Goal: Information Seeking & Learning: Learn about a topic

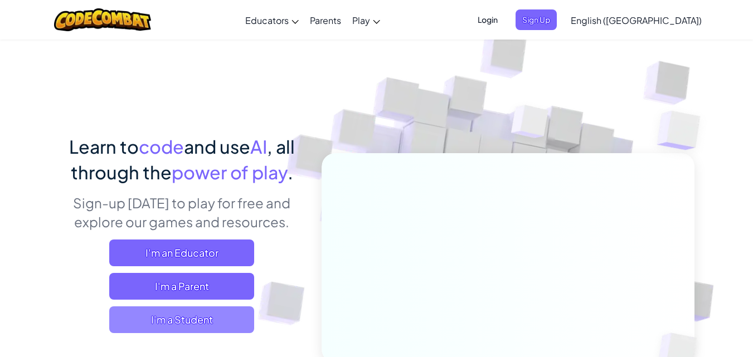
click at [213, 322] on span "I'm a Student" at bounding box center [181, 320] width 145 height 27
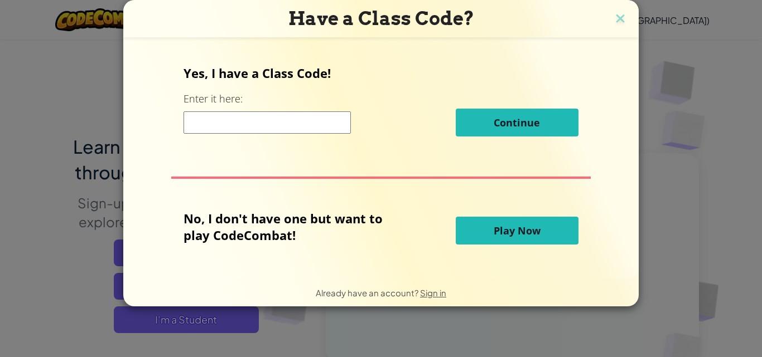
click at [547, 224] on button "Play Now" at bounding box center [516, 231] width 123 height 28
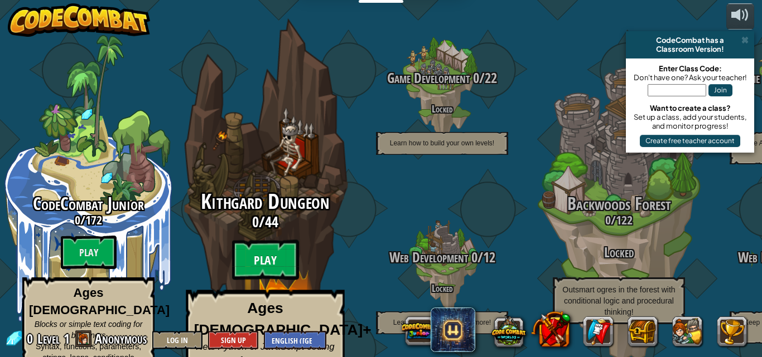
click at [263, 240] on btn "Play" at bounding box center [265, 260] width 67 height 40
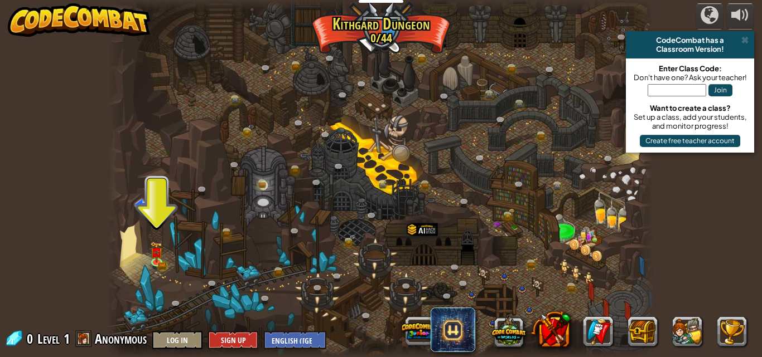
click at [144, 263] on div at bounding box center [381, 178] width 547 height 357
click at [149, 263] on div "Twisted Canyon (Locked) Challenge: collect the most gold using all the programm…" at bounding box center [381, 178] width 547 height 357
click at [154, 259] on img at bounding box center [157, 246] width 13 height 28
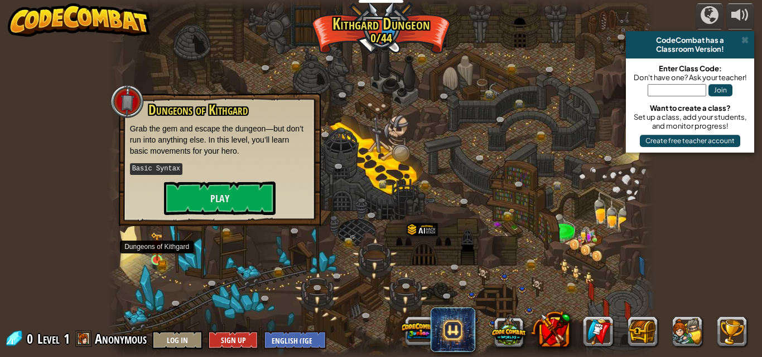
click at [154, 259] on img at bounding box center [157, 246] width 13 height 28
click at [229, 197] on button "Play" at bounding box center [219, 198] width 111 height 33
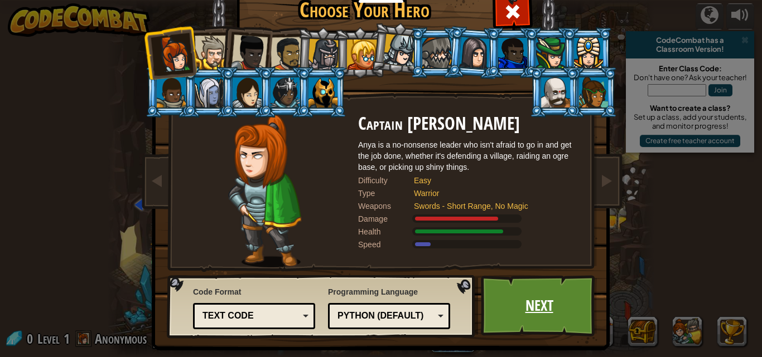
click at [525, 292] on link "Next" at bounding box center [539, 305] width 117 height 61
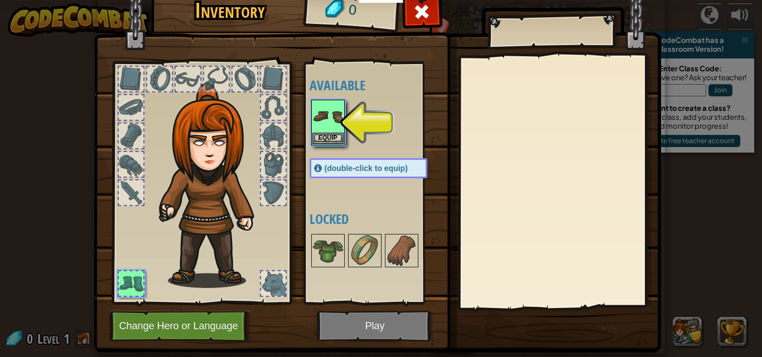
click at [467, 51] on img at bounding box center [377, 150] width 567 height 405
click at [466, 54] on img at bounding box center [377, 150] width 567 height 405
drag, startPoint x: 448, startPoint y: 60, endPoint x: 331, endPoint y: 139, distance: 141.8
click at [331, 139] on button "Equip" at bounding box center [327, 138] width 31 height 12
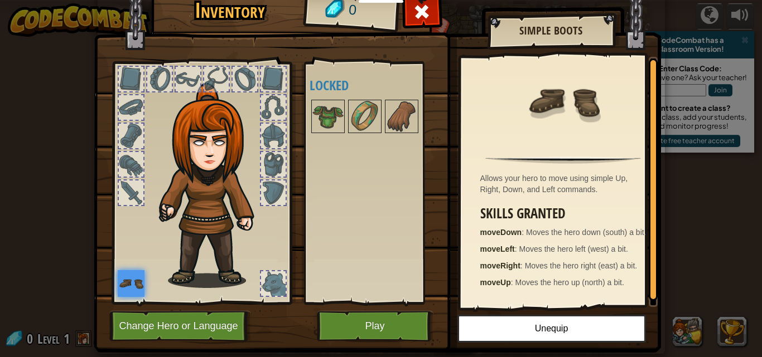
click at [380, 309] on img at bounding box center [377, 150] width 567 height 405
click at [384, 308] on img at bounding box center [377, 150] width 567 height 405
click at [408, 318] on button "Play" at bounding box center [375, 326] width 117 height 31
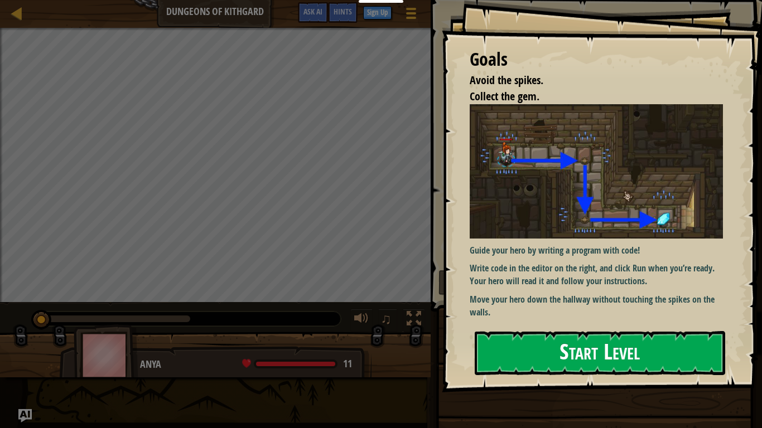
click at [574, 347] on button "Start Level" at bounding box center [599, 353] width 250 height 44
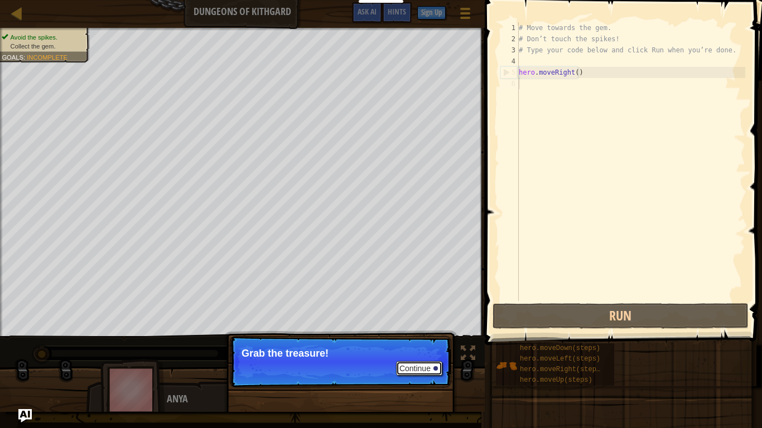
click at [419, 357] on button "Continue" at bounding box center [419, 368] width 46 height 14
click at [419, 357] on p "Continue Grab the treasure!" at bounding box center [340, 361] width 221 height 51
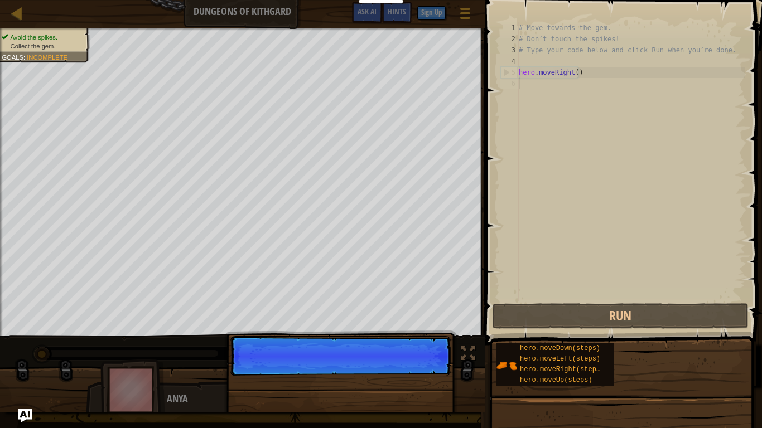
scroll to position [5, 0]
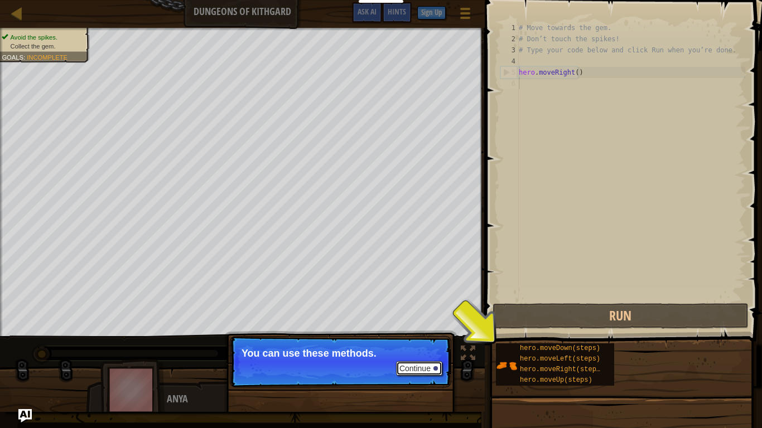
click at [405, 357] on button "Continue" at bounding box center [419, 368] width 46 height 14
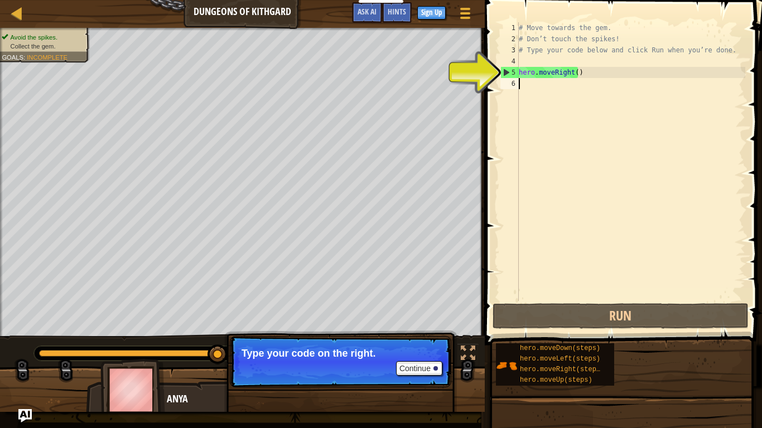
click at [521, 85] on div "# Move towards the gem. # Don’t touch the spikes! # Type your code below and cl…" at bounding box center [630, 172] width 229 height 301
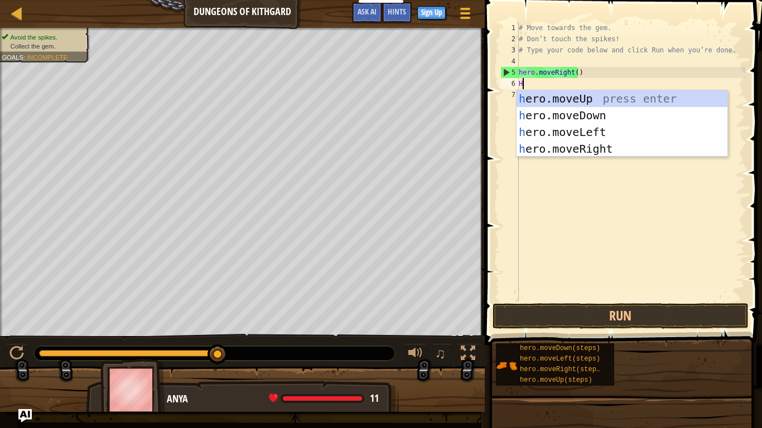
type textarea "HE"
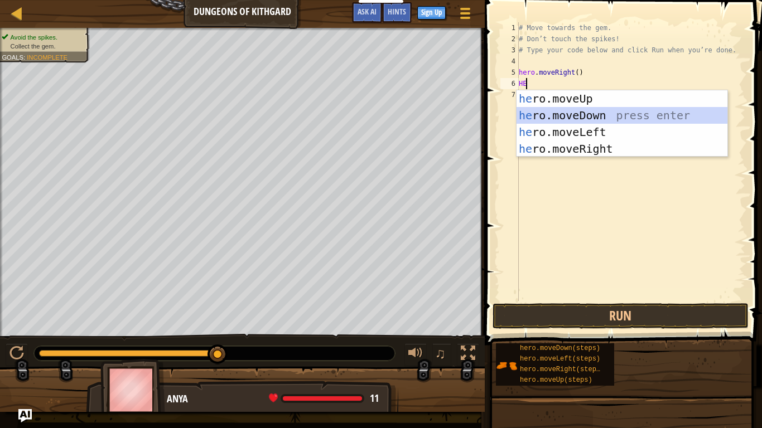
click at [577, 107] on div "he ro.moveUp press enter he ro.moveDown press enter he ro.moveLeft press enter …" at bounding box center [621, 140] width 211 height 100
click at [577, 107] on div "# Move towards the gem. # Don’t touch the spikes! # Type your code below and cl…" at bounding box center [630, 172] width 229 height 301
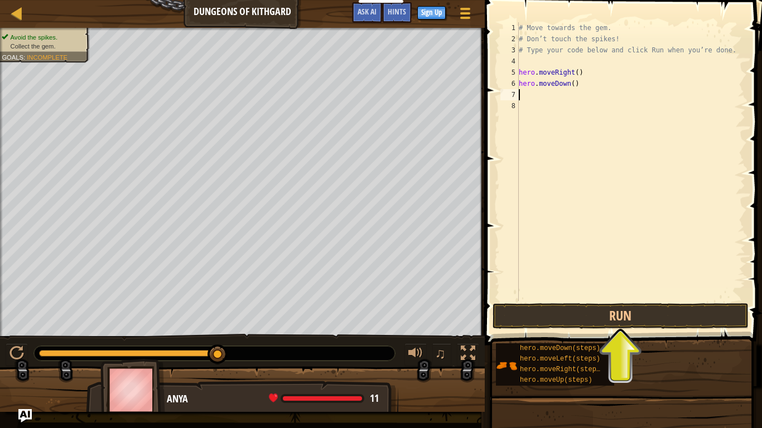
click at [523, 91] on div "# Move towards the gem. # Don’t touch the spikes! # Type your code below and cl…" at bounding box center [630, 172] width 229 height 301
type textarea "H"
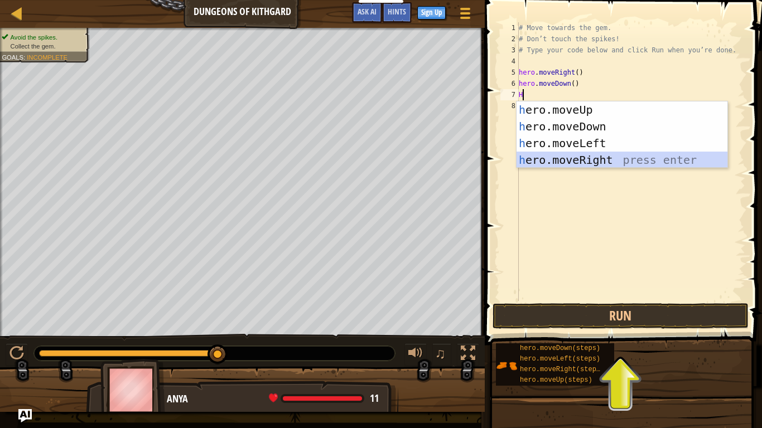
click at [540, 159] on div "h ero.moveUp press enter h ero.moveDown press enter h ero.moveLeft press enter …" at bounding box center [621, 151] width 211 height 100
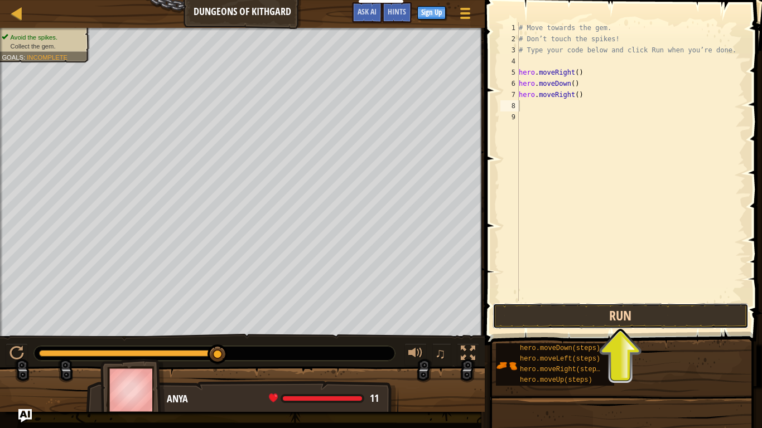
click at [583, 318] on button "Run" at bounding box center [620, 316] width 256 height 26
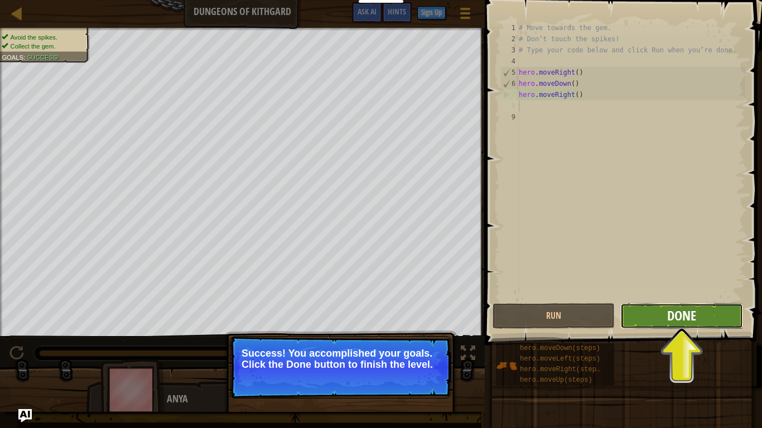
click at [676, 320] on span "Done" at bounding box center [681, 316] width 29 height 18
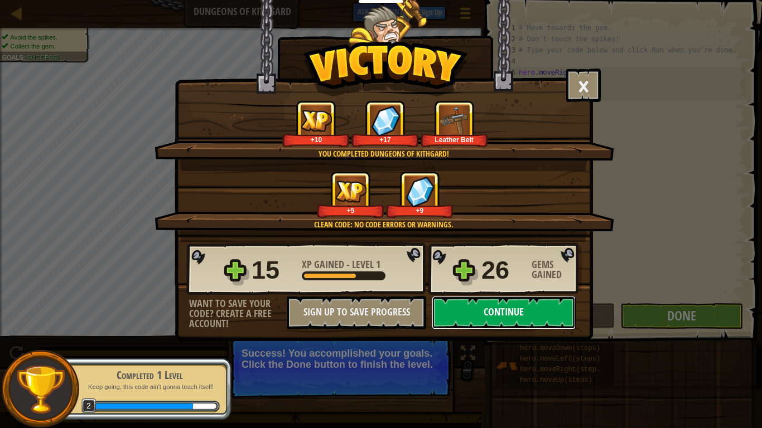
click at [530, 312] on button "Continue" at bounding box center [504, 312] width 144 height 33
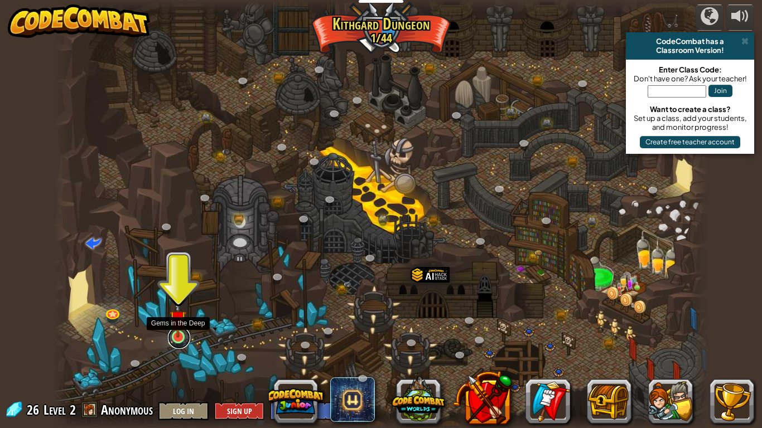
click at [174, 341] on link at bounding box center [179, 338] width 22 height 22
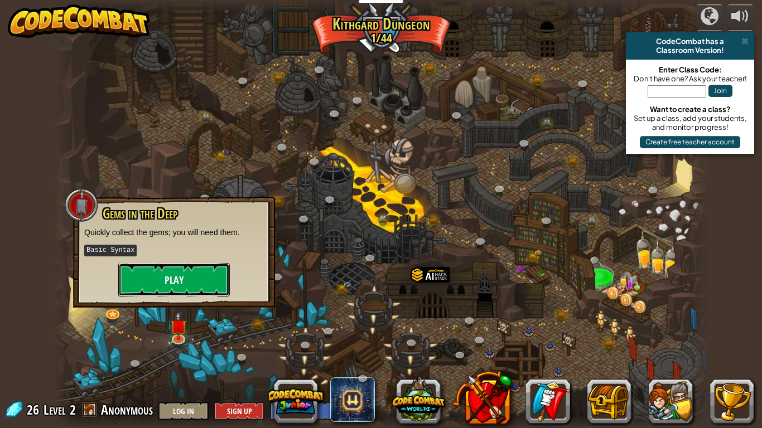
click at [181, 274] on button "Play" at bounding box center [173, 279] width 111 height 33
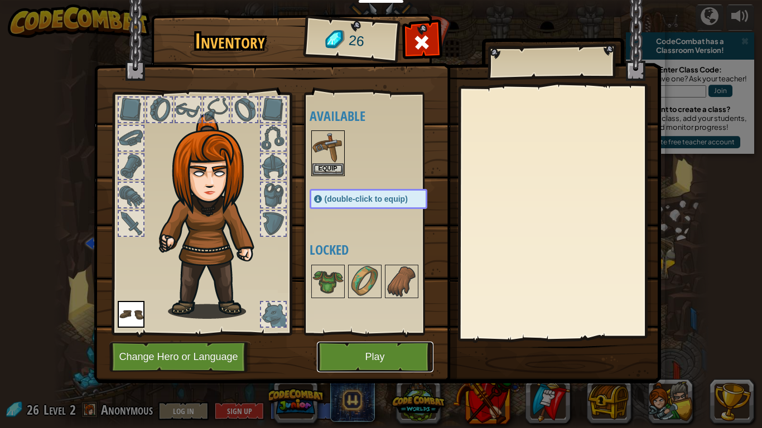
click at [346, 357] on button "Play" at bounding box center [375, 357] width 117 height 31
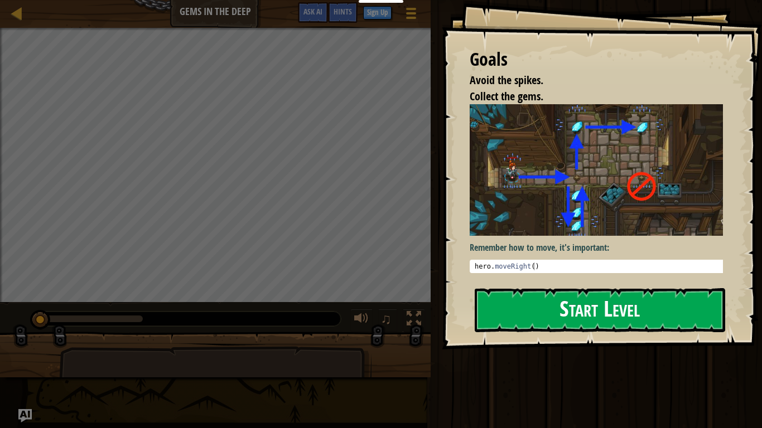
click at [629, 302] on button "Start Level" at bounding box center [599, 310] width 250 height 44
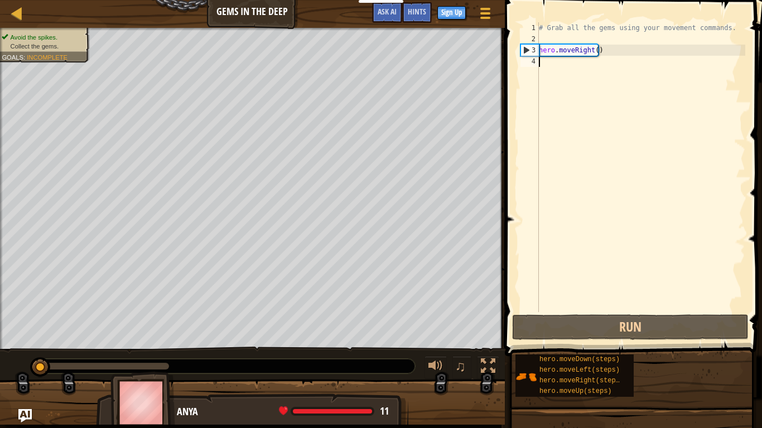
type textarea "H"
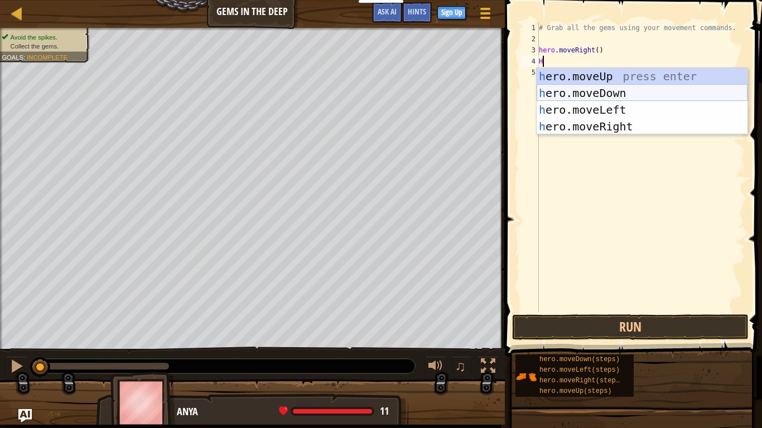
click at [611, 92] on div "h ero.moveUp press enter h ero.moveDown press enter h ero.moveLeft press enter …" at bounding box center [641, 118] width 211 height 100
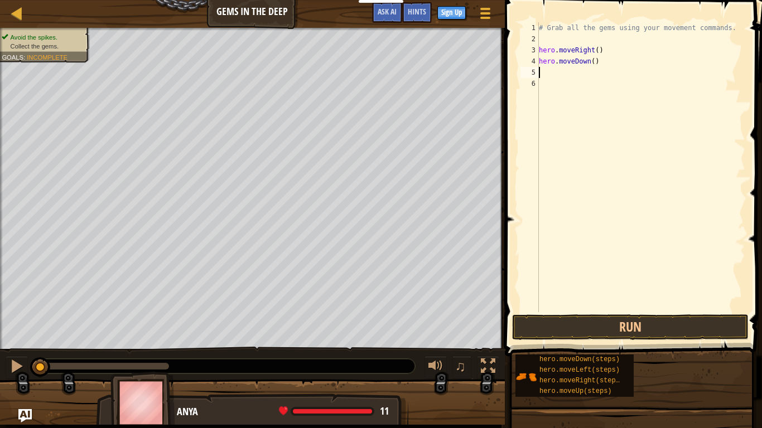
type textarea "H"
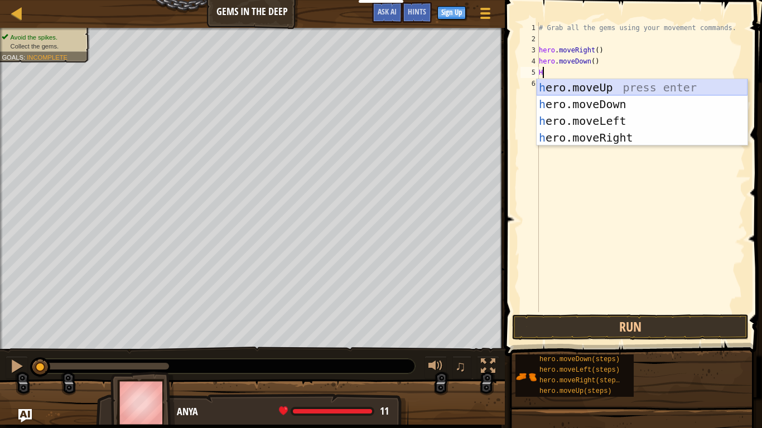
click at [612, 86] on div "h ero.moveUp press enter h ero.moveDown press enter h ero.moveLeft press enter …" at bounding box center [641, 129] width 211 height 100
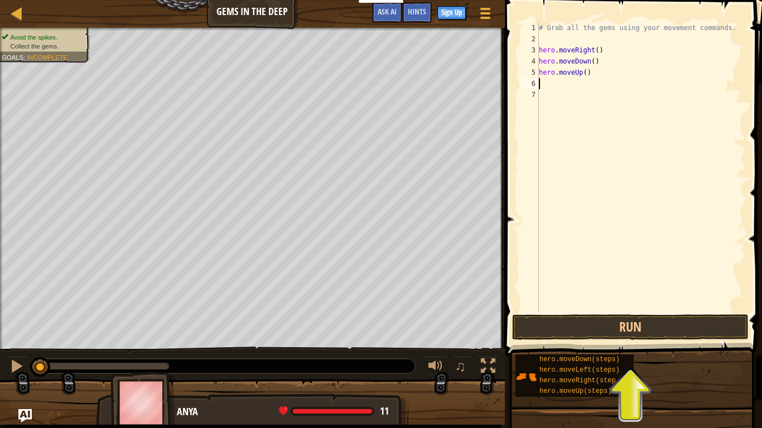
type textarea "H"
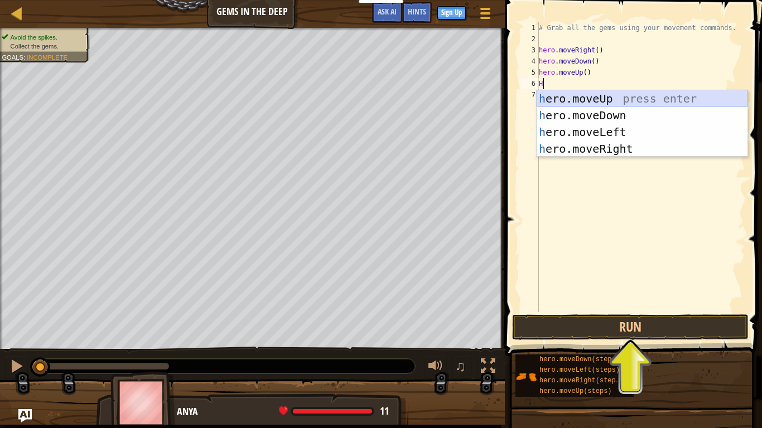
click at [600, 98] on div "h ero.moveUp press enter h ero.moveDown press enter h ero.moveLeft press enter …" at bounding box center [641, 140] width 211 height 100
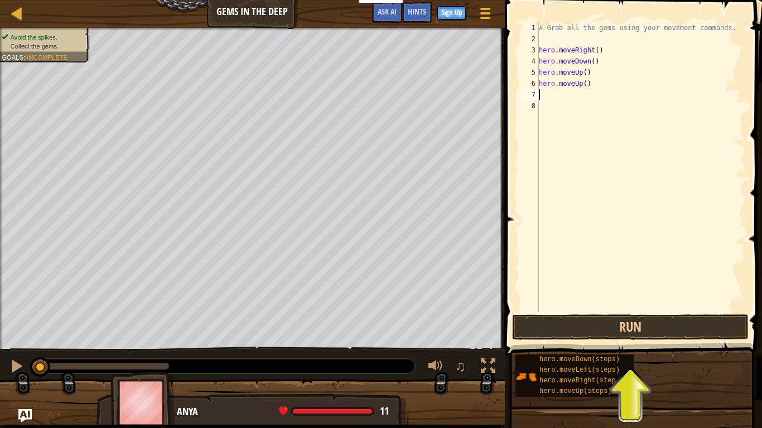
type textarea "H"
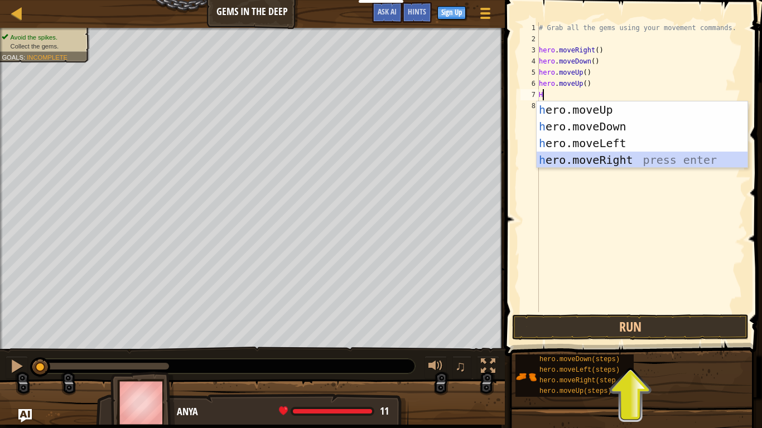
click at [593, 156] on div "h ero.moveUp press enter h ero.moveDown press enter h ero.moveLeft press enter …" at bounding box center [641, 151] width 211 height 100
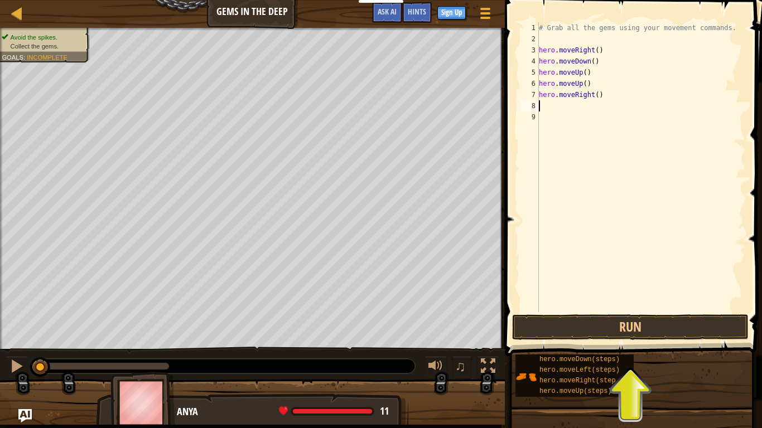
type textarea "H"
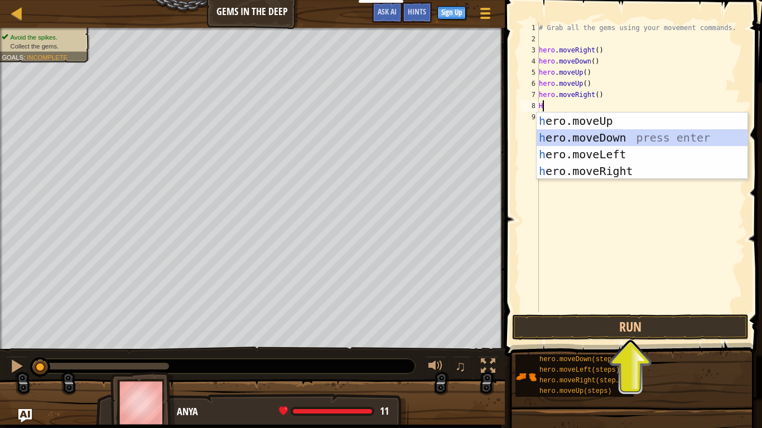
click at [605, 133] on div "h ero.moveUp press enter h ero.moveDown press enter h ero.moveLeft press enter …" at bounding box center [641, 163] width 211 height 100
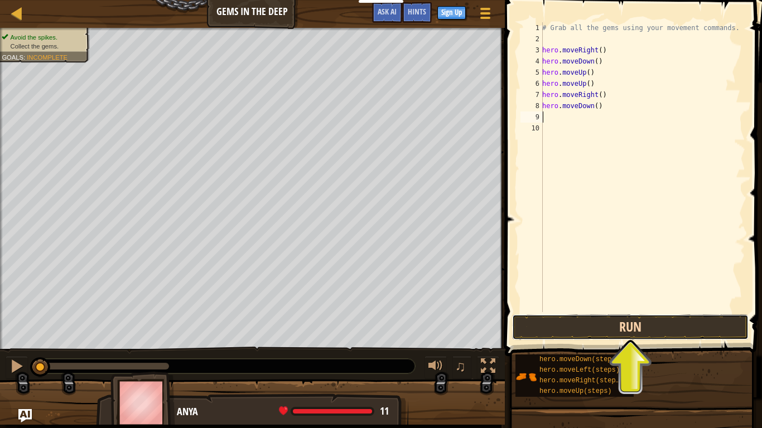
click at [532, 323] on button "Run" at bounding box center [630, 327] width 236 height 26
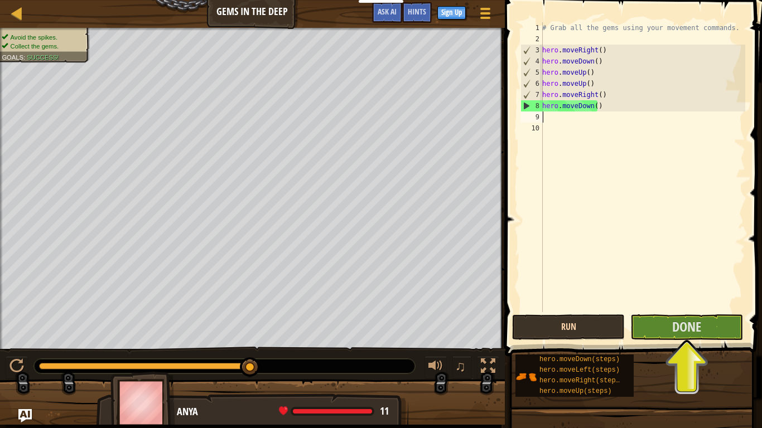
type textarea "H"
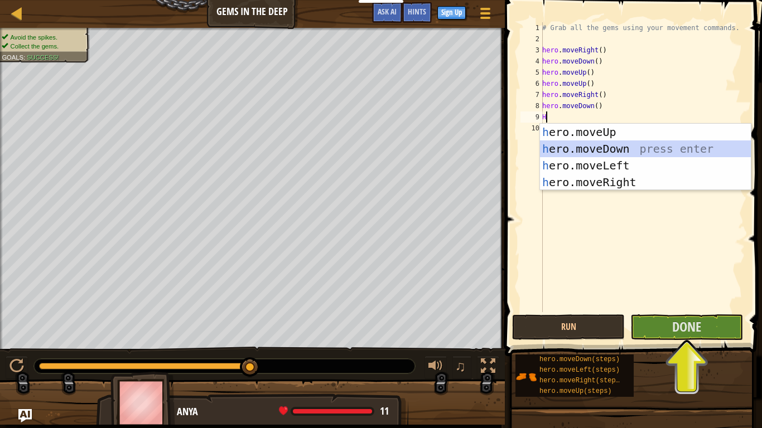
click at [616, 144] on div "h ero.moveUp press enter h ero.moveDown press enter h ero.moveLeft press enter …" at bounding box center [645, 174] width 211 height 100
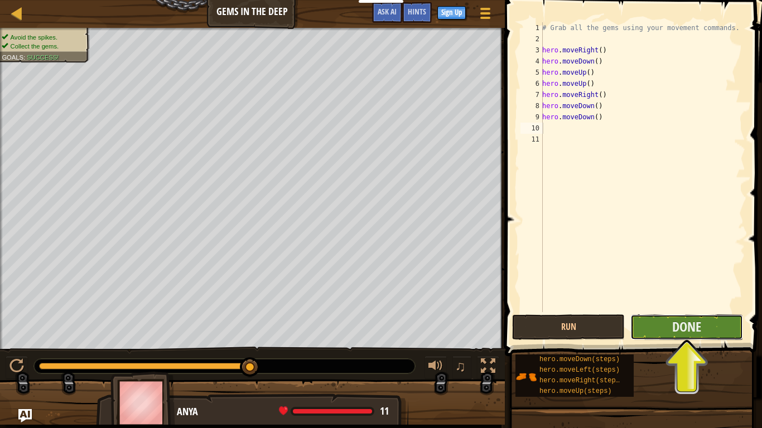
click at [655, 326] on button "Done" at bounding box center [686, 327] width 113 height 26
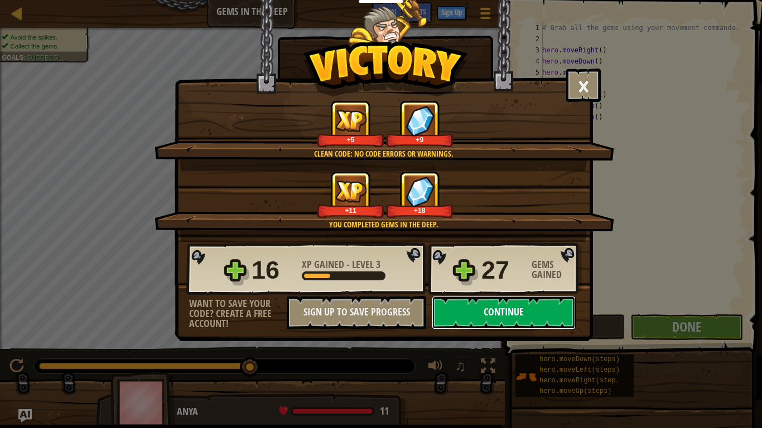
click at [544, 307] on button "Continue" at bounding box center [504, 312] width 144 height 33
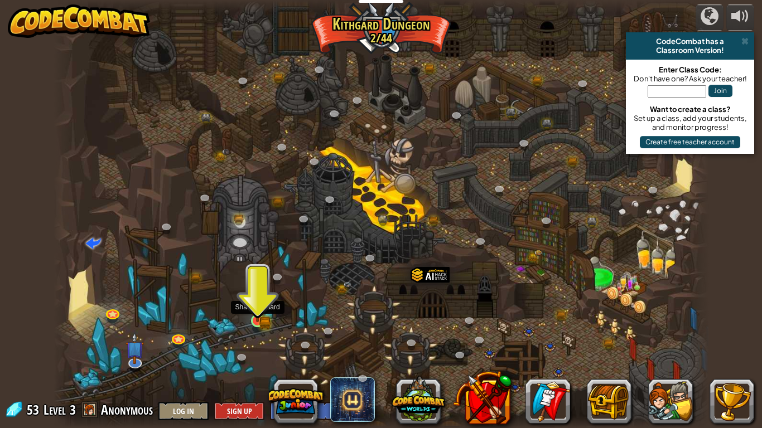
click at [250, 319] on img at bounding box center [257, 303] width 17 height 36
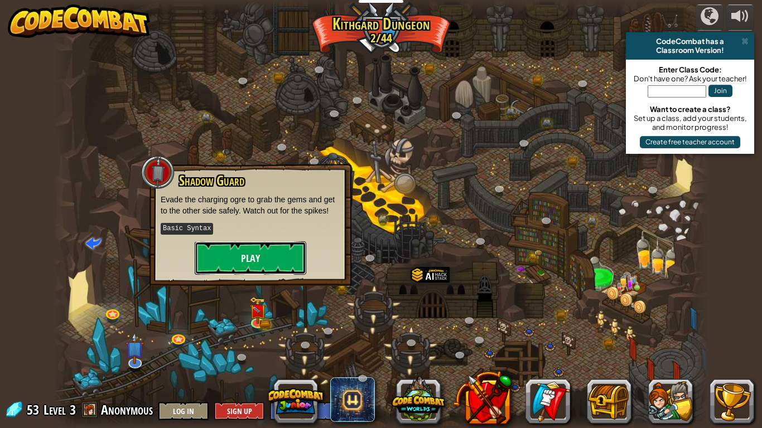
click at [250, 243] on button "Play" at bounding box center [250, 257] width 111 height 33
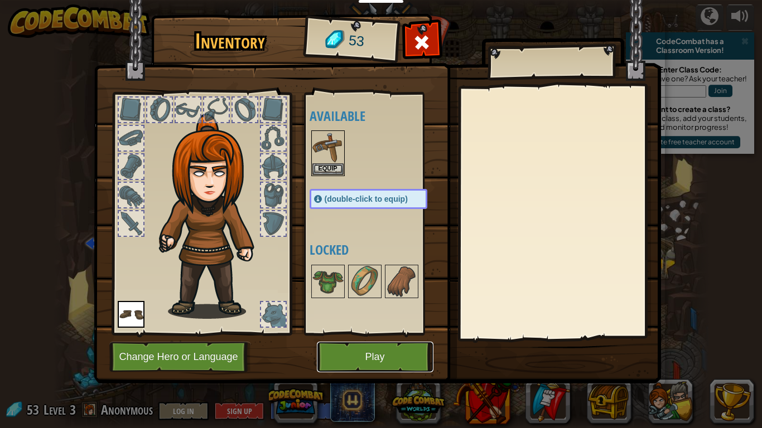
click at [380, 357] on button "Play" at bounding box center [375, 357] width 117 height 31
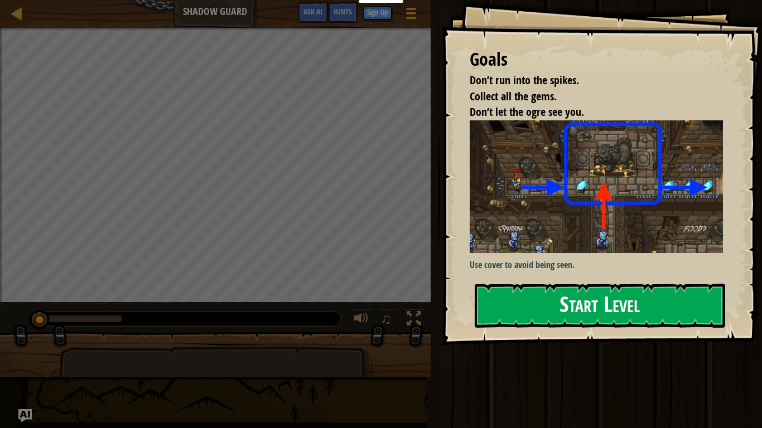
click at [691, 299] on button "Start Level" at bounding box center [599, 306] width 250 height 44
click at [691, 300] on button "Start Level" at bounding box center [599, 306] width 250 height 44
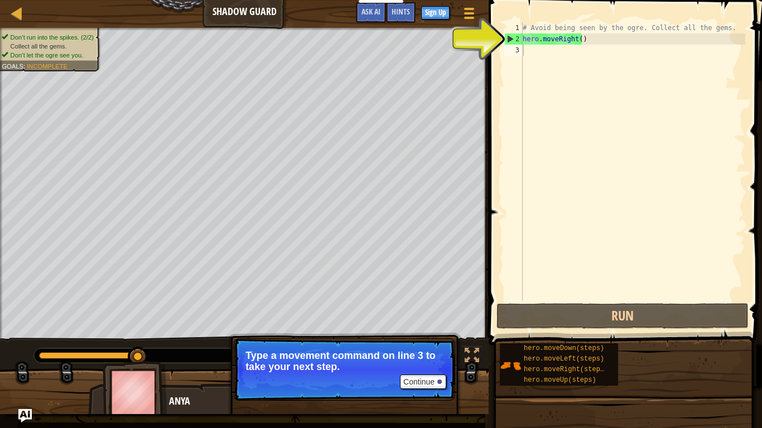
click at [537, 50] on div "# Avoid being seen by the ogre. Collect all the gems. hero . moveRight ( )" at bounding box center [632, 172] width 225 height 301
type textarea "H"
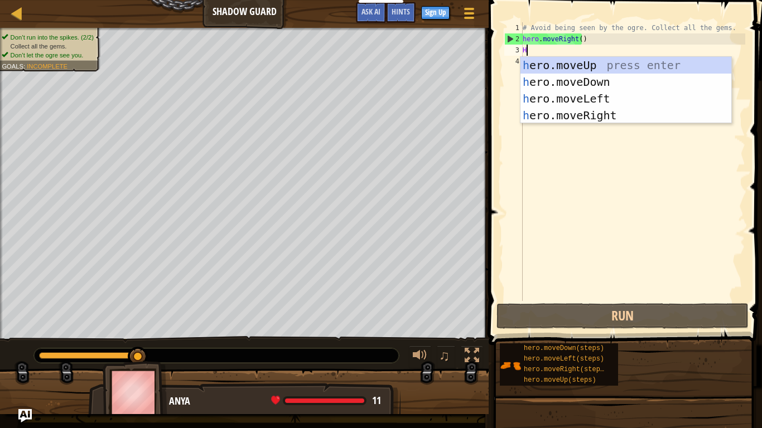
scroll to position [5, 0]
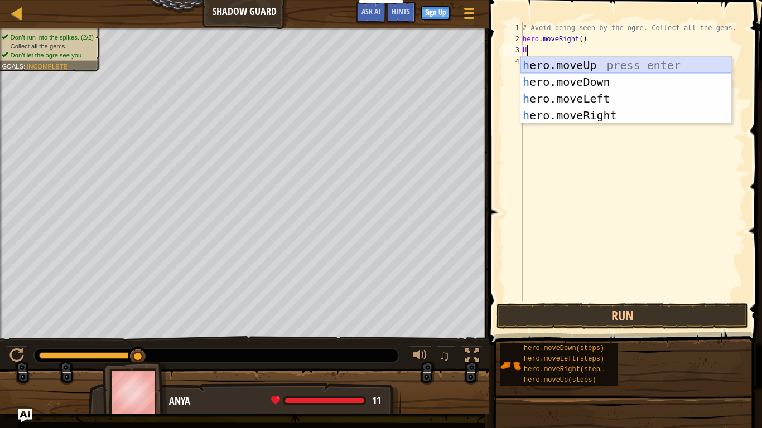
click at [539, 61] on div "h ero.moveUp press enter h ero.moveDown press enter h ero.moveLeft press enter …" at bounding box center [625, 107] width 211 height 100
click at [539, 61] on div "# Avoid being seen by the ogre. Collect all the gems. hero . moveRight ( ) H" at bounding box center [632, 172] width 225 height 301
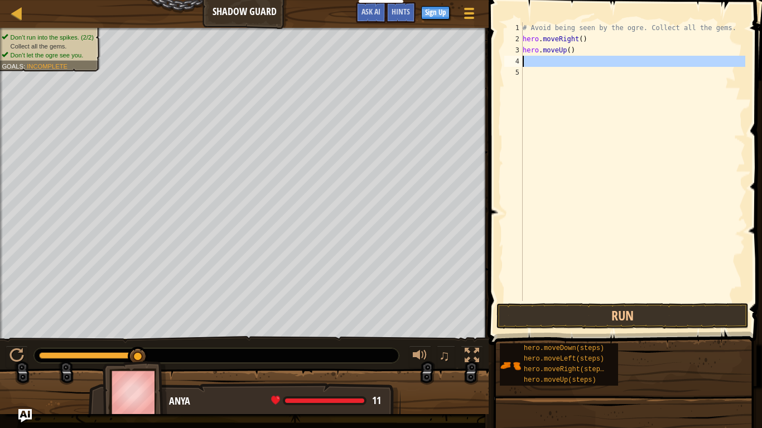
type textarea "H"
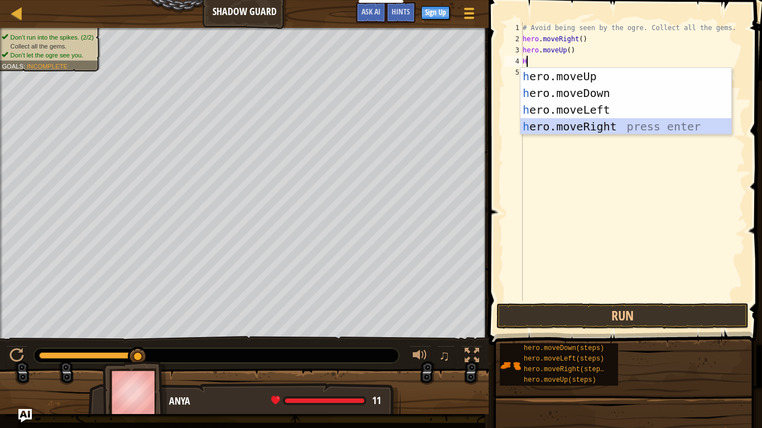
click at [526, 120] on div "h ero.moveUp press enter h ero.moveDown press enter h ero.moveLeft press enter …" at bounding box center [625, 118] width 211 height 100
click at [526, 120] on div "# Avoid being seen by the ogre. Collect all the gems. hero . moveRight ( ) hero…" at bounding box center [632, 172] width 225 height 301
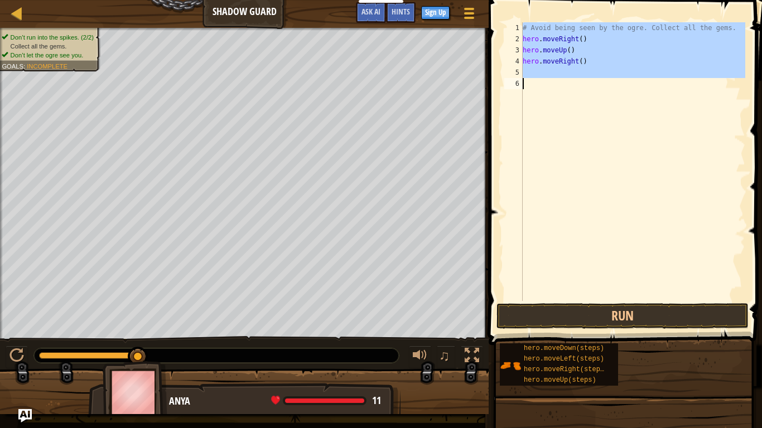
type textarea "H"
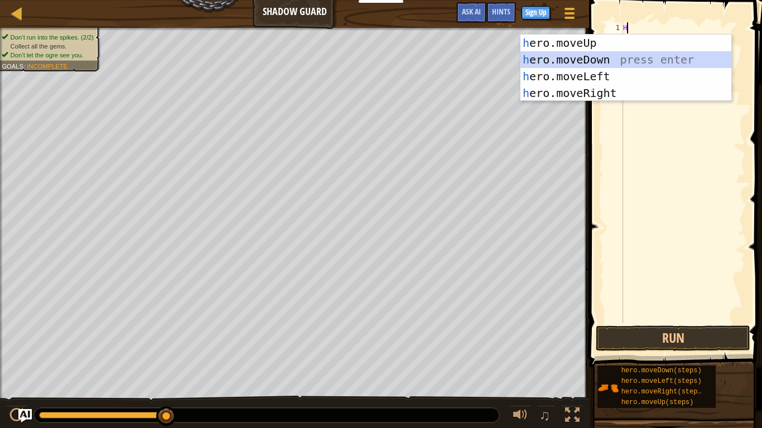
click at [561, 57] on div "h ero.moveUp press enter h ero.moveDown press enter h ero.moveLeft press enter …" at bounding box center [625, 85] width 211 height 100
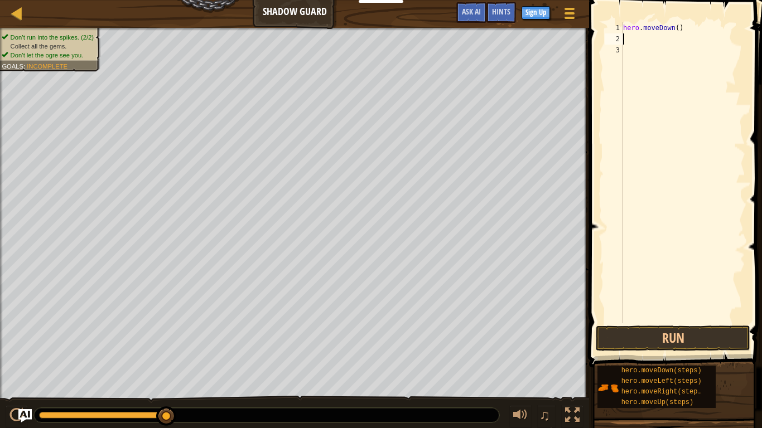
type textarea "H"
click at [646, 38] on div "hero . moveDown ( ) H" at bounding box center [682, 183] width 124 height 323
click at [691, 39] on div "hero . moveDown ( ) H" at bounding box center [682, 183] width 124 height 323
click at [691, 31] on div "hero . moveDown ( ) H" at bounding box center [682, 183] width 124 height 323
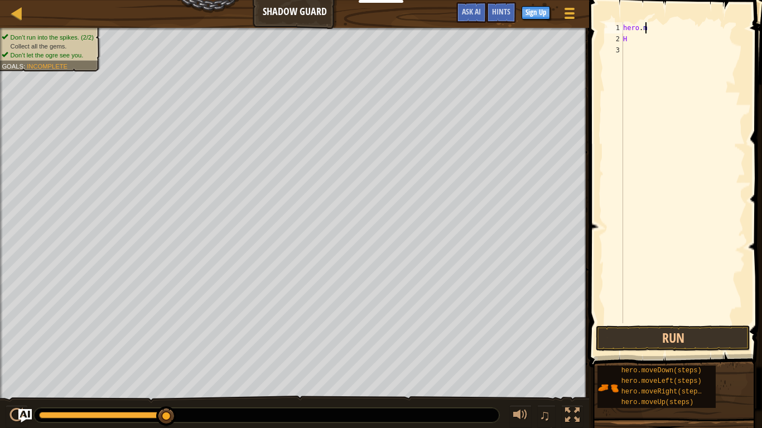
type textarea "h"
click at [639, 35] on div "H" at bounding box center [682, 183] width 124 height 323
type textarea "H"
drag, startPoint x: 639, startPoint y: 35, endPoint x: 601, endPoint y: 38, distance: 38.7
click at [634, 37] on div "H" at bounding box center [682, 183] width 124 height 323
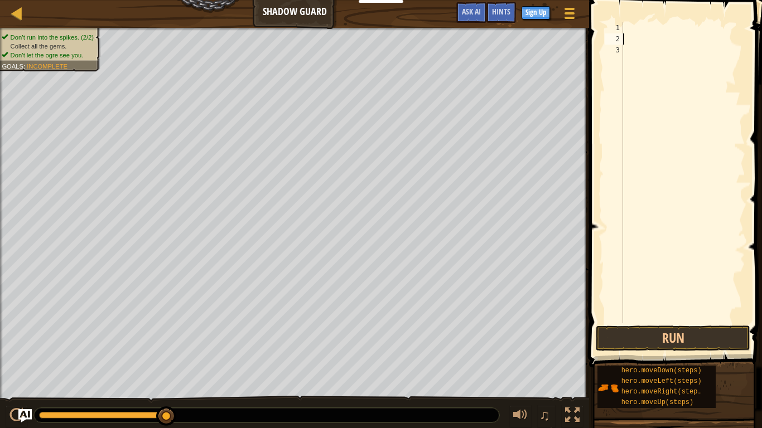
click at [628, 30] on div at bounding box center [682, 183] width 124 height 323
type textarea "H"
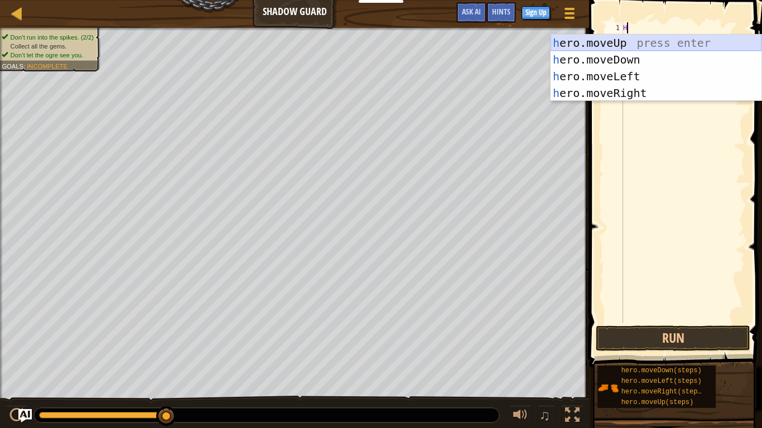
click at [591, 35] on div "h ero.moveUp press enter h ero.moveDown press enter h ero.moveLeft press enter …" at bounding box center [655, 85] width 211 height 100
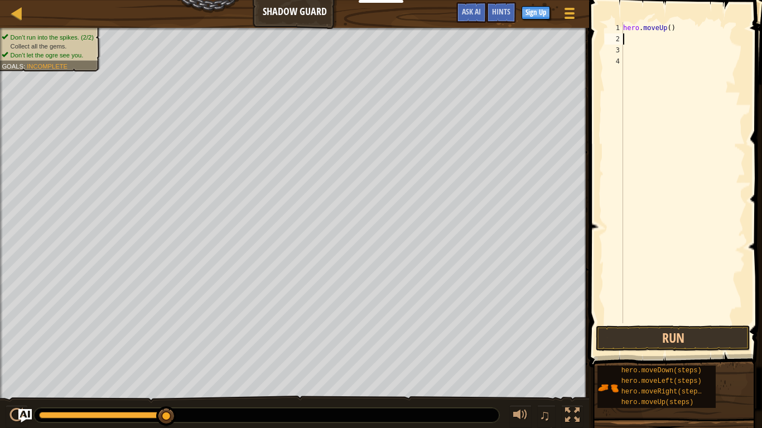
type textarea "H"
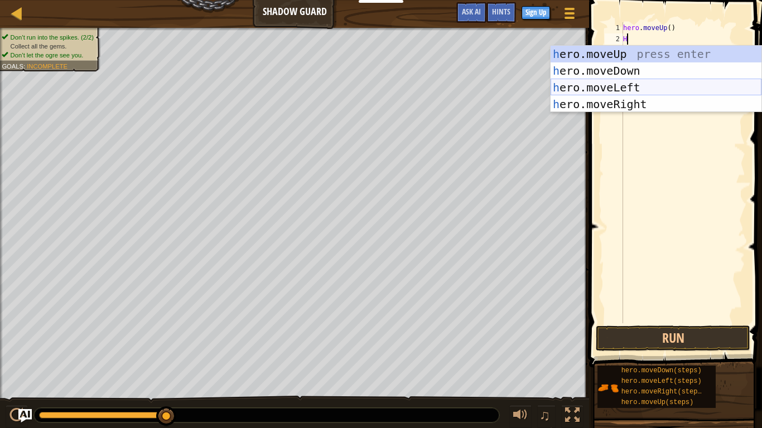
click at [577, 79] on div "h ero.moveUp press enter h ero.moveDown press enter h ero.moveLeft press enter …" at bounding box center [655, 96] width 211 height 100
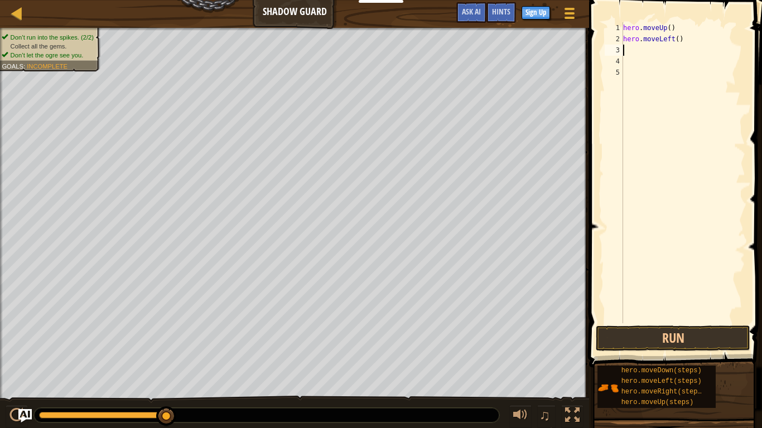
type textarea "H"
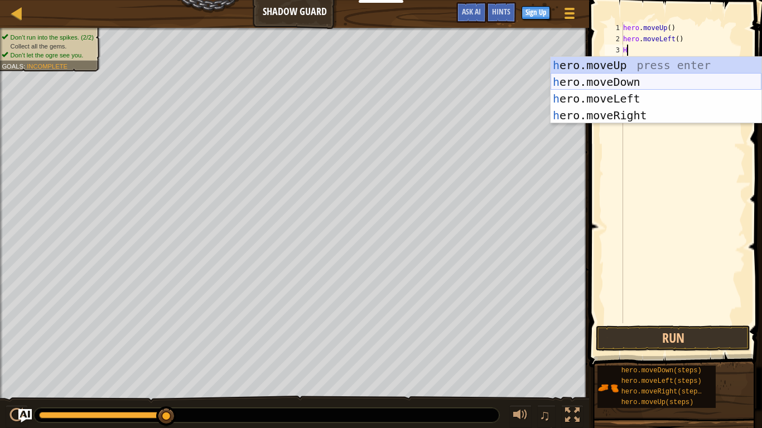
click at [617, 76] on div "h ero.moveUp press enter h ero.moveDown press enter h ero.moveLeft press enter …" at bounding box center [655, 107] width 211 height 100
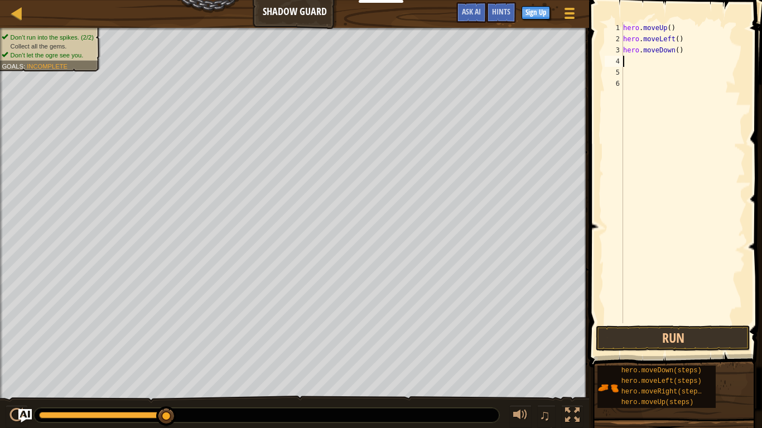
type textarea "H"
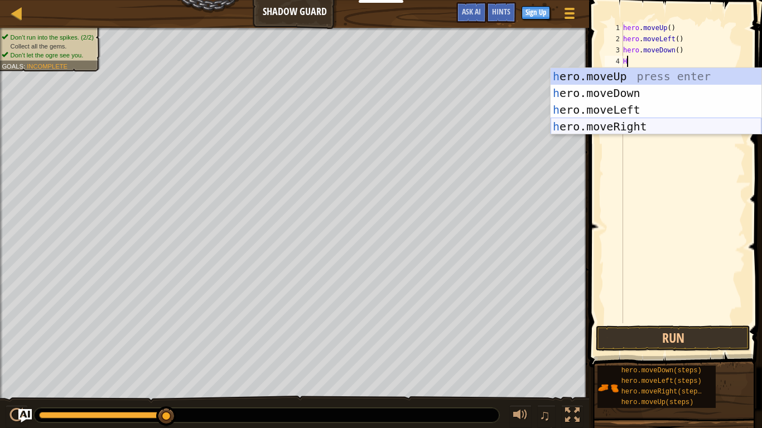
click at [597, 120] on div "h ero.moveUp press enter h ero.moveDown press enter h ero.moveLeft press enter …" at bounding box center [655, 118] width 211 height 100
click at [597, 120] on span at bounding box center [676, 168] width 182 height 400
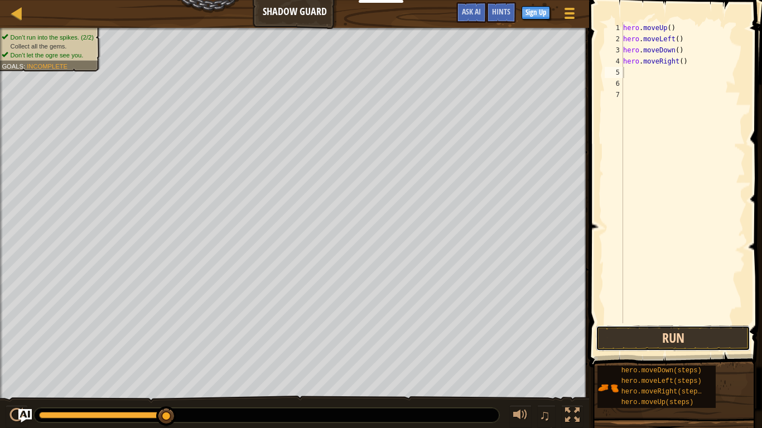
click at [624, 331] on button "Run" at bounding box center [672, 339] width 154 height 26
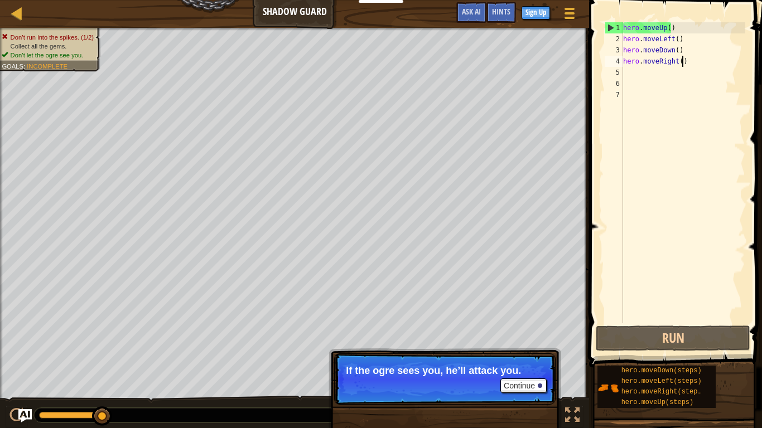
click at [697, 66] on div "hero . moveUp ( ) hero . moveLeft ( ) hero . moveDown ( ) hero . moveRight ( )" at bounding box center [682, 183] width 124 height 323
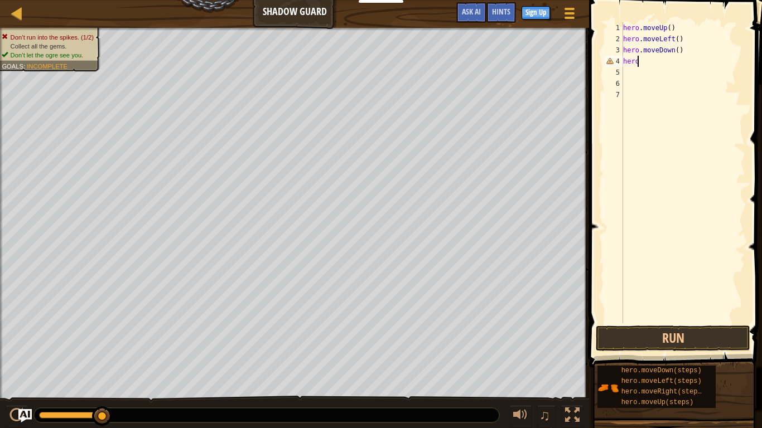
type textarea "h"
type textarea "H"
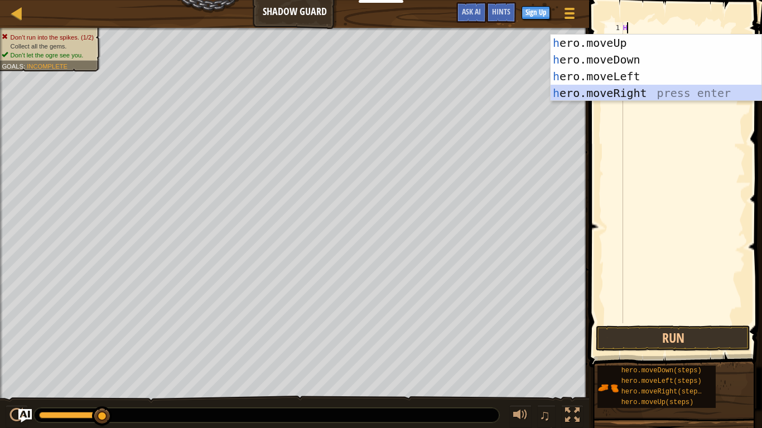
click at [602, 91] on div "h ero.moveUp press enter h ero.moveDown press enter h ero.moveLeft press enter …" at bounding box center [655, 85] width 211 height 100
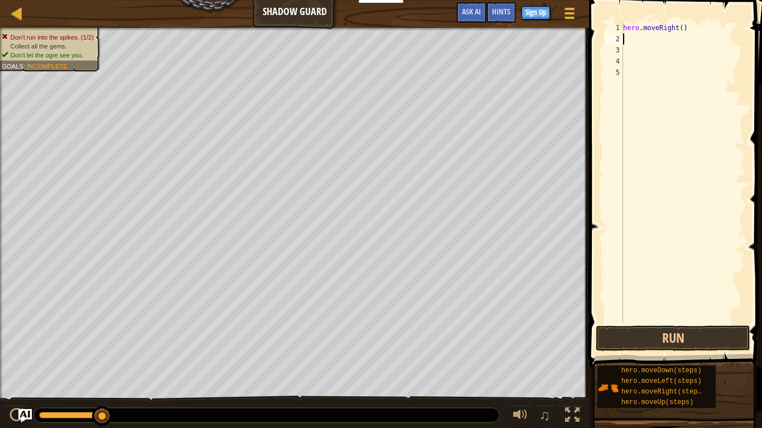
type textarea "H"
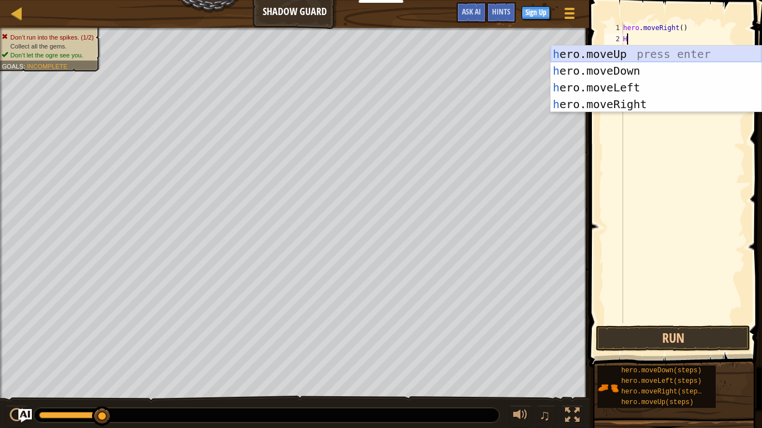
click at [597, 53] on div "h ero.moveUp press enter h ero.moveDown press enter h ero.moveLeft press enter …" at bounding box center [655, 96] width 211 height 100
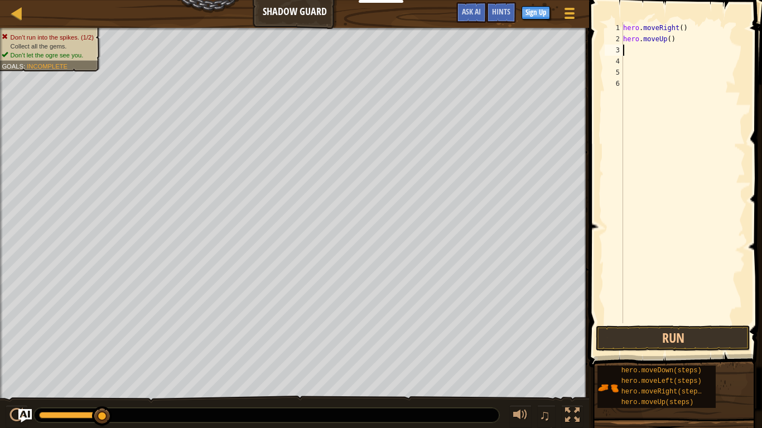
type textarea "H"
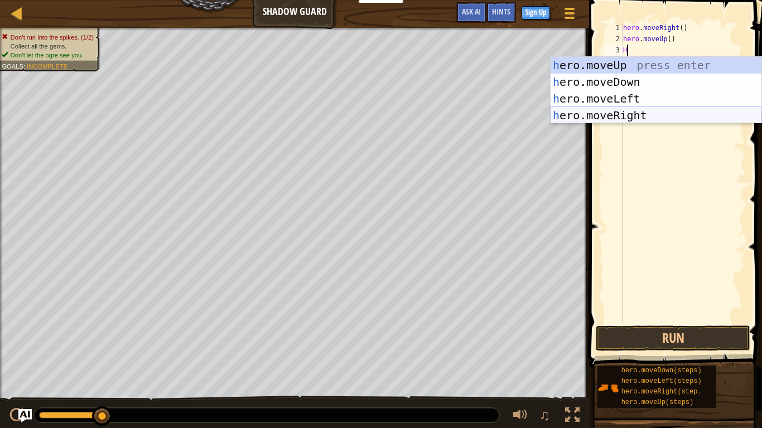
click at [675, 114] on div "h ero.moveUp press enter h ero.moveDown press enter h ero.moveLeft press enter …" at bounding box center [655, 107] width 211 height 100
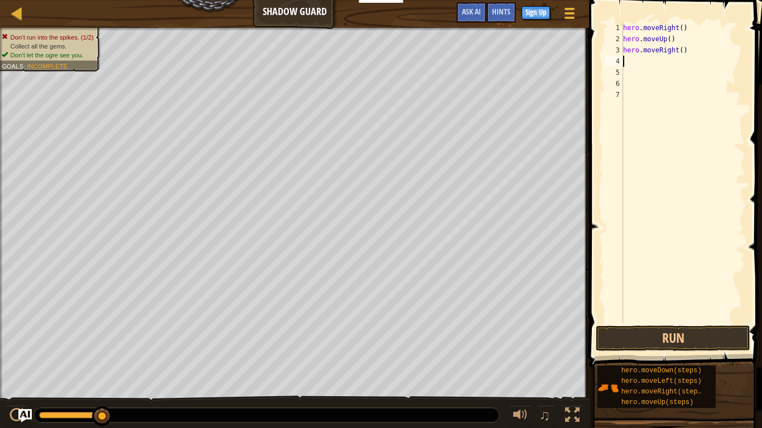
type textarea "H"
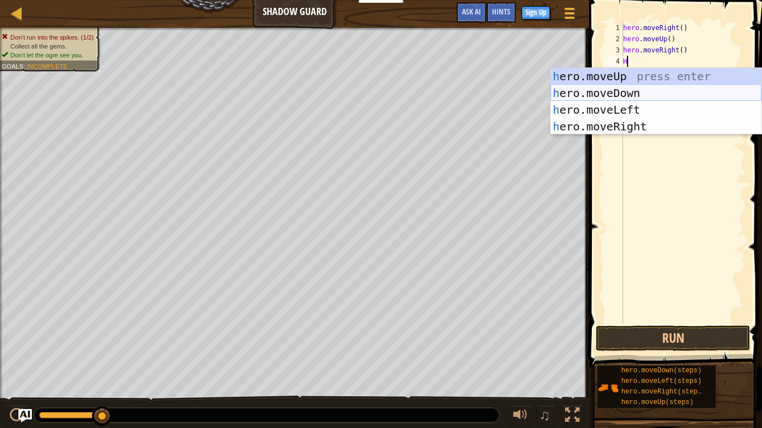
click at [643, 85] on div "h ero.moveUp press enter h ero.moveDown press enter h ero.moveLeft press enter …" at bounding box center [655, 118] width 211 height 100
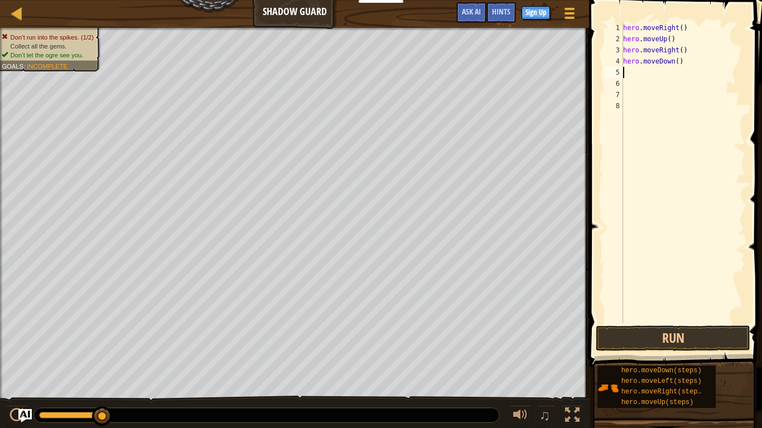
type textarea "H"
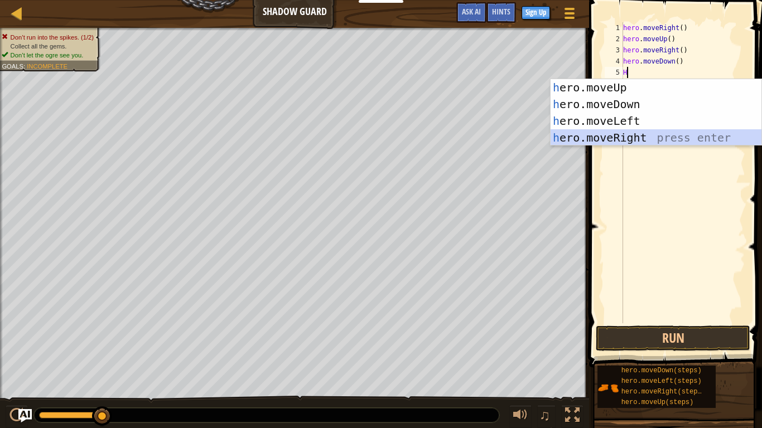
click at [641, 138] on div "h ero.moveUp press enter h ero.moveDown press enter h ero.moveLeft press enter …" at bounding box center [655, 129] width 211 height 100
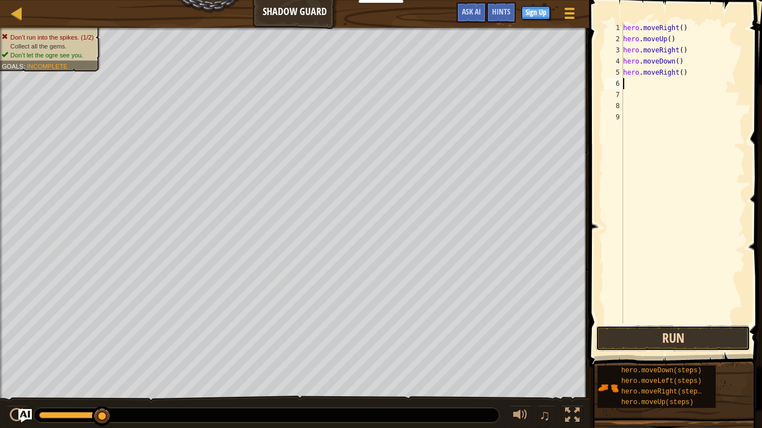
click at [702, 337] on button "Run" at bounding box center [672, 339] width 154 height 26
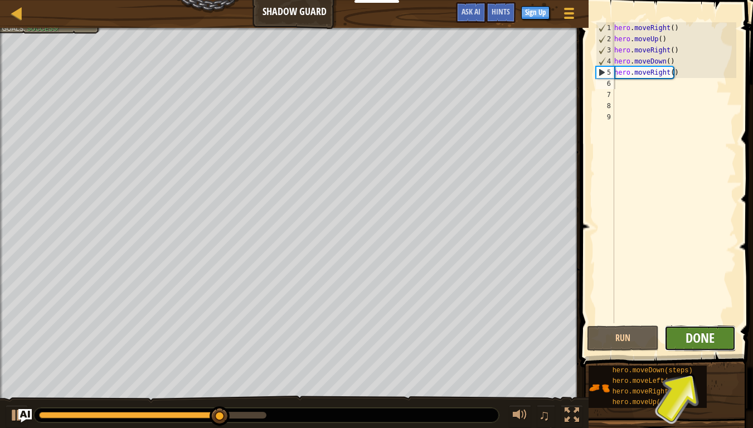
click at [707, 337] on span "Done" at bounding box center [700, 338] width 29 height 18
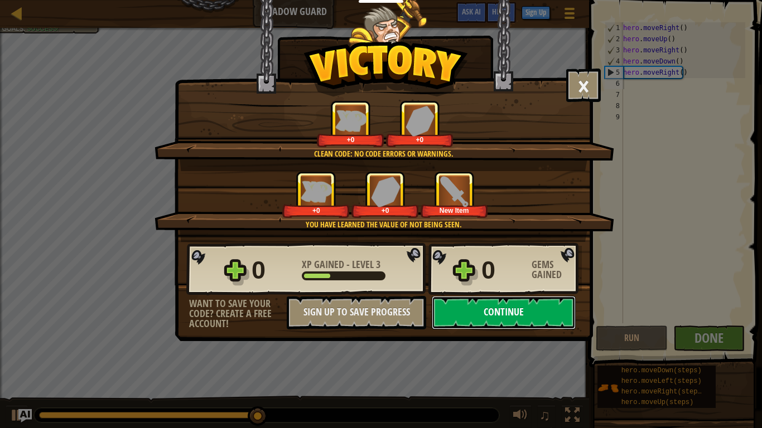
click at [564, 311] on button "Continue" at bounding box center [504, 312] width 144 height 33
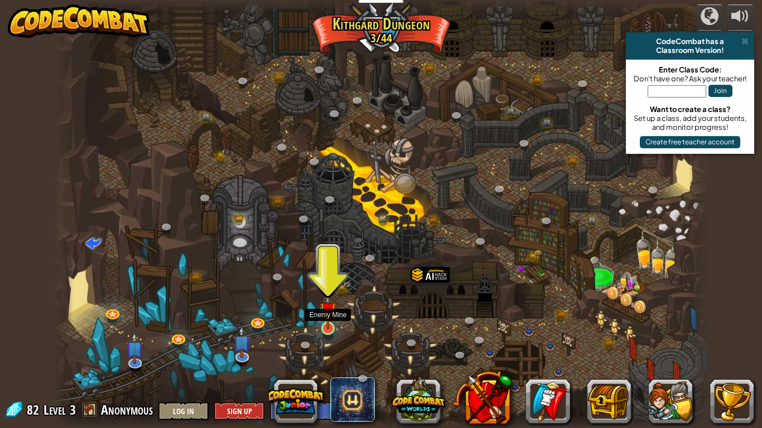
click at [326, 318] on img at bounding box center [327, 311] width 17 height 38
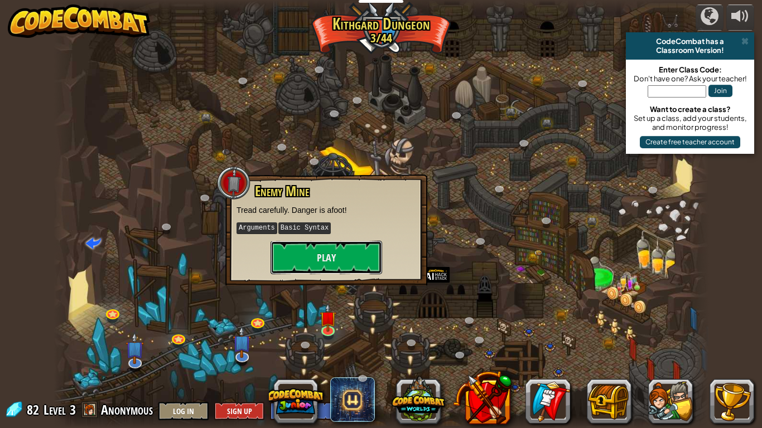
click at [303, 251] on button "Play" at bounding box center [325, 257] width 111 height 33
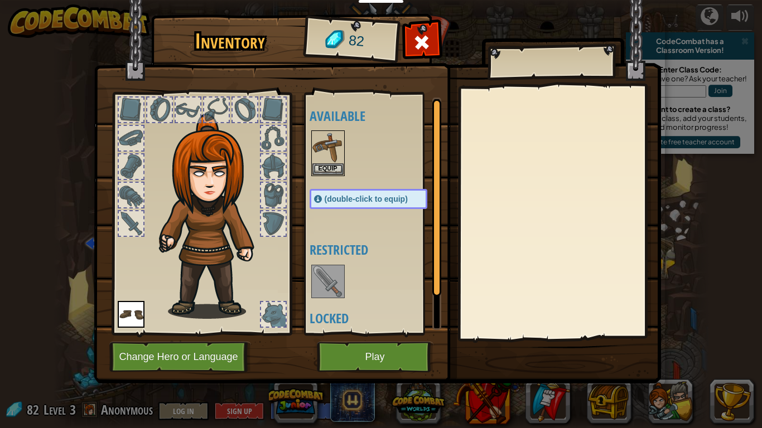
click at [396, 191] on div "(double-click to equip)" at bounding box center [368, 199] width 118 height 20
click at [358, 191] on div "(double-click to equip)" at bounding box center [368, 199] width 118 height 20
click at [331, 166] on button "Equip" at bounding box center [327, 169] width 31 height 12
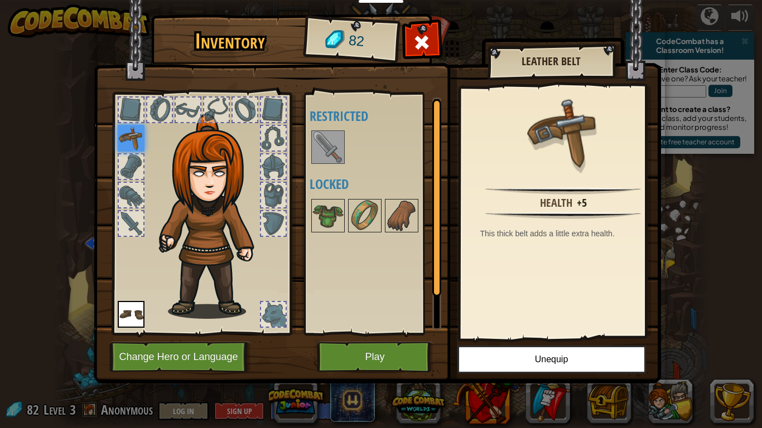
drag, startPoint x: 120, startPoint y: 159, endPoint x: 127, endPoint y: 98, distance: 61.7
click at [127, 98] on div at bounding box center [201, 210] width 184 height 251
click at [132, 116] on div at bounding box center [131, 110] width 25 height 25
click at [144, 150] on img at bounding box center [131, 138] width 27 height 27
click at [128, 132] on img at bounding box center [131, 138] width 27 height 27
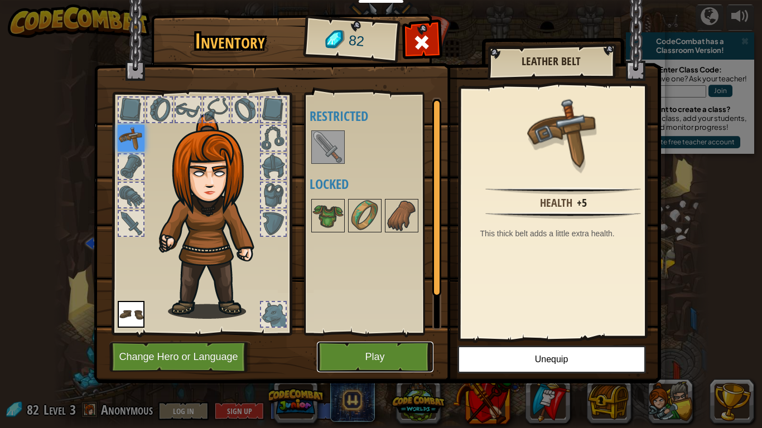
click at [353, 343] on button "Play" at bounding box center [375, 357] width 117 height 31
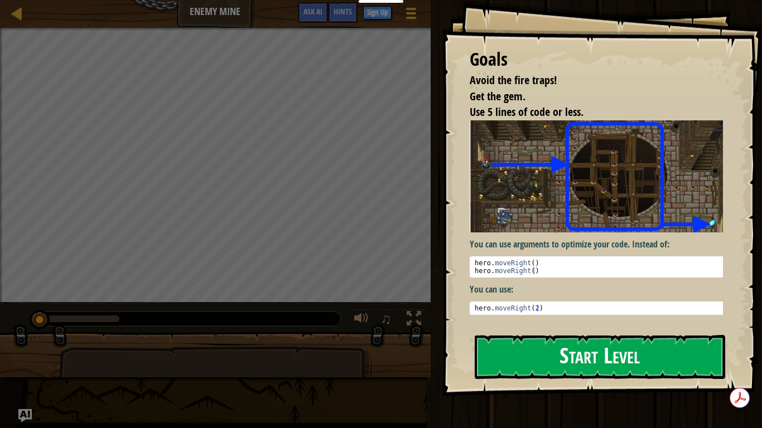
click at [599, 340] on button "Start Level" at bounding box center [599, 357] width 250 height 44
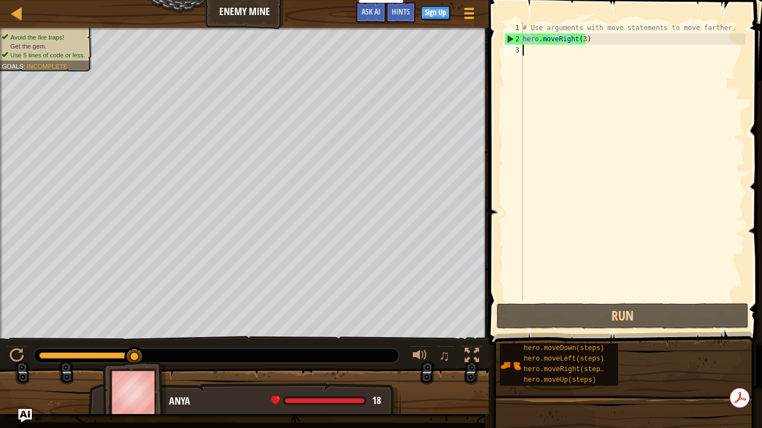
type textarea "M"
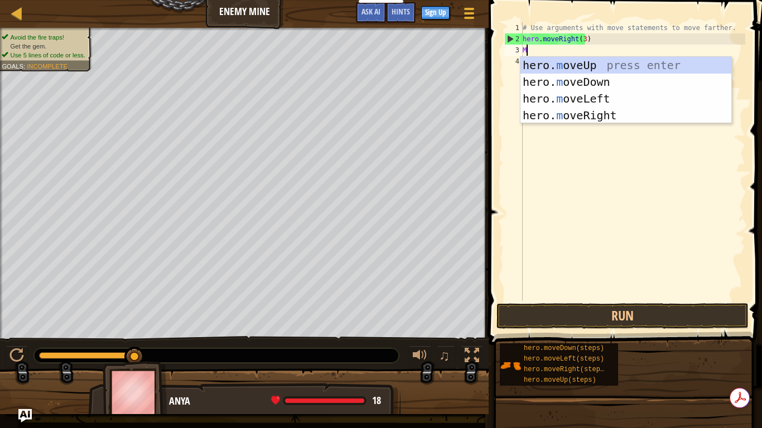
scroll to position [5, 0]
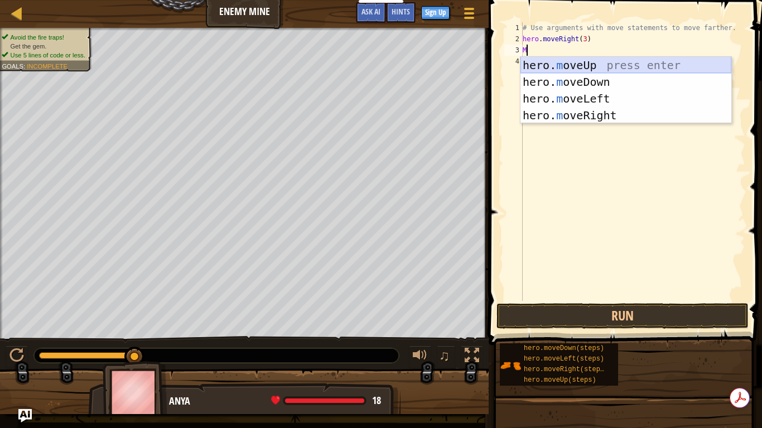
click at [543, 60] on div "hero. m oveUp press enter hero. m oveDown press enter hero. m oveLeft press ent…" at bounding box center [625, 107] width 211 height 100
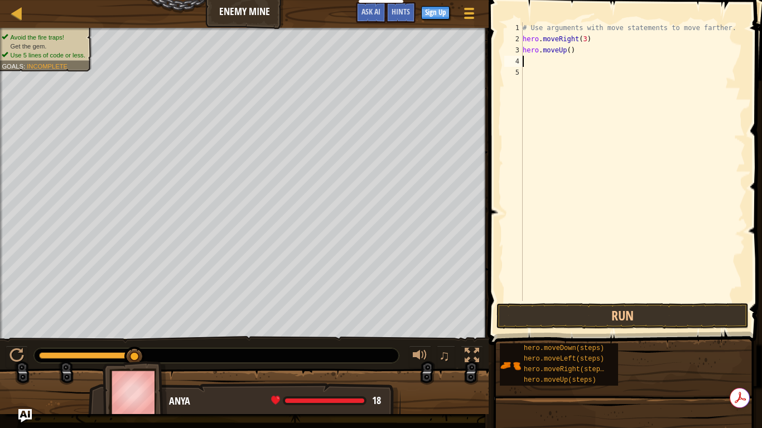
click at [543, 60] on div "# Use arguments with move statements to move farther. hero . moveRight ( 3 ) he…" at bounding box center [632, 172] width 225 height 301
type textarea "H"
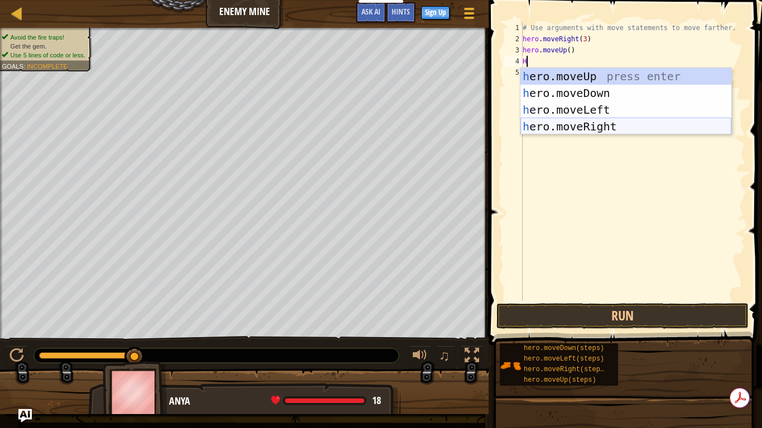
click at [561, 129] on div "h ero.moveUp press enter h ero.moveDown press enter h ero.moveLeft press enter …" at bounding box center [625, 118] width 211 height 100
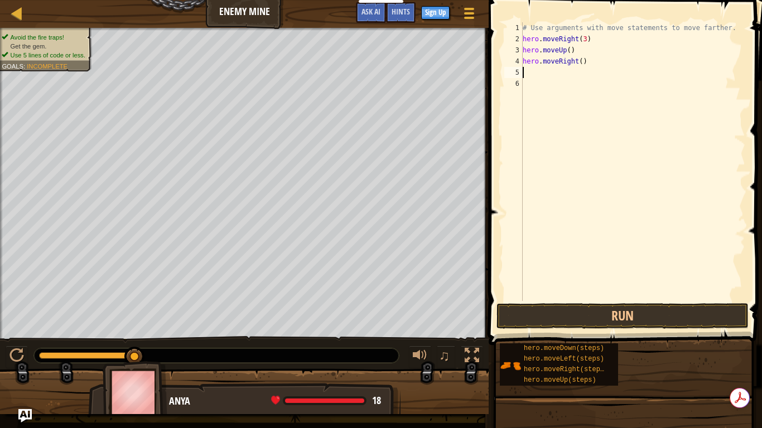
type textarea "H"
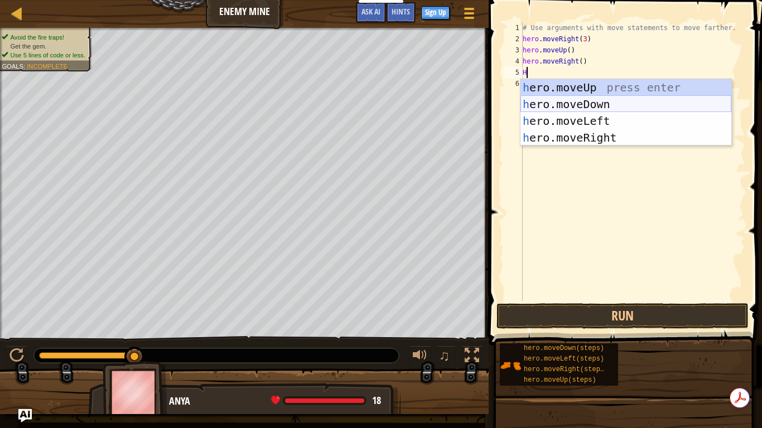
click at [575, 100] on div "h ero.moveUp press enter h ero.moveDown press enter h ero.moveLeft press enter …" at bounding box center [625, 129] width 211 height 100
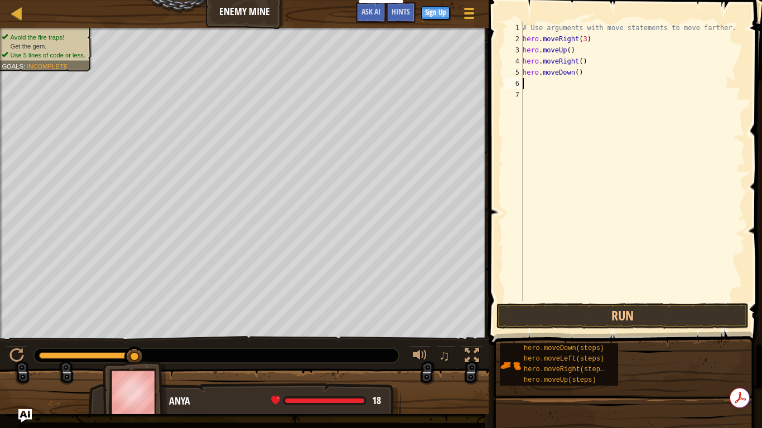
click at [575, 100] on div "# Use arguments with move statements to move farther. hero . moveRight ( 3 ) he…" at bounding box center [632, 172] width 225 height 301
type textarea "H"
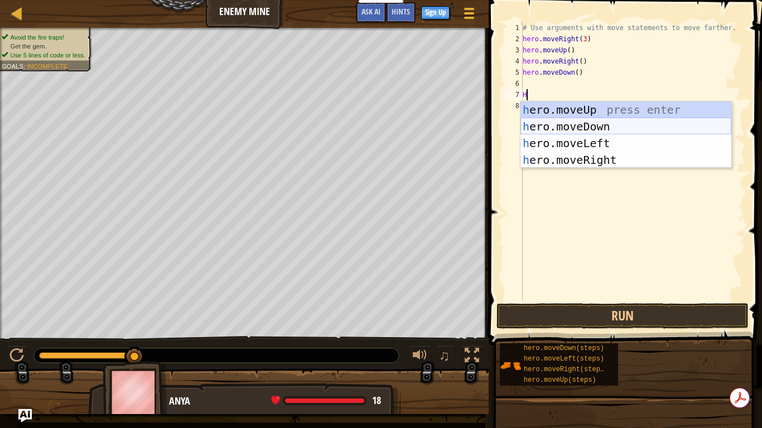
click at [558, 122] on div "h ero.moveUp press enter h ero.moveDown press enter h ero.moveLeft press enter …" at bounding box center [625, 151] width 211 height 100
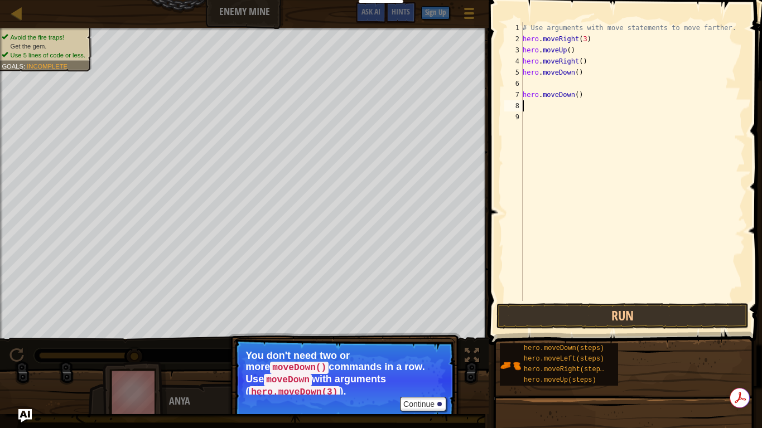
click at [555, 87] on div "# Use arguments with move statements to move farther. hero . moveRight ( 3 ) he…" at bounding box center [632, 172] width 225 height 301
type textarea "H"
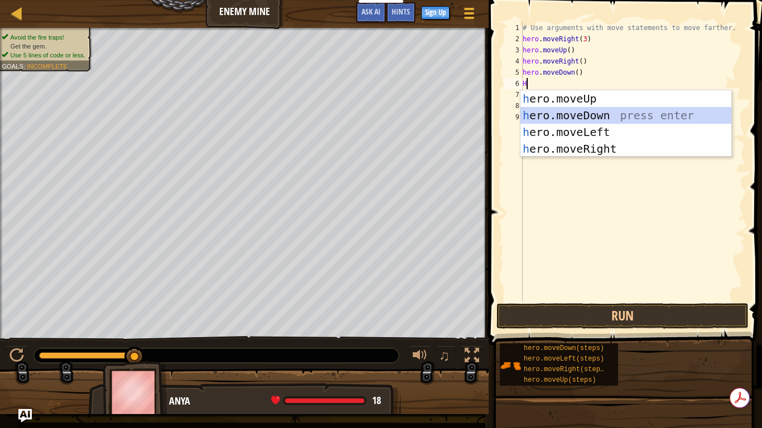
click at [594, 109] on div "h ero.moveUp press enter h ero.moveDown press enter h ero.moveLeft press enter …" at bounding box center [625, 140] width 211 height 100
click at [594, 109] on div "# Use arguments with move statements to move farther. hero . moveRight ( 3 ) he…" at bounding box center [632, 172] width 225 height 301
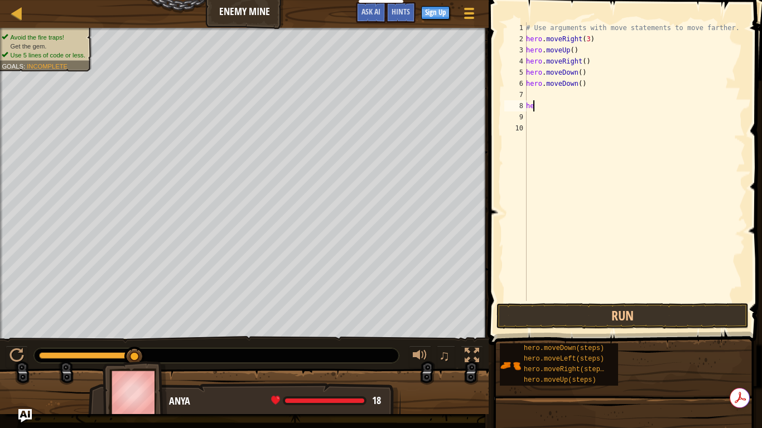
type textarea "h"
type textarea "hero.moveDown(3)"
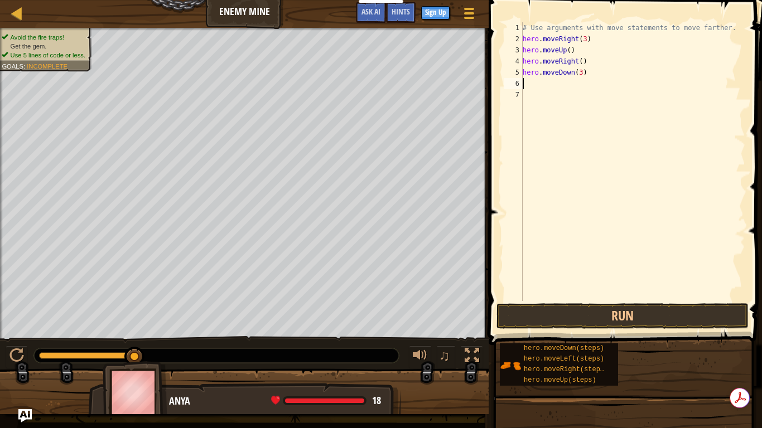
click at [525, 83] on div "# Use arguments with move statements to move farther. hero . moveRight ( 3 ) he…" at bounding box center [632, 172] width 225 height 301
type textarea "H"
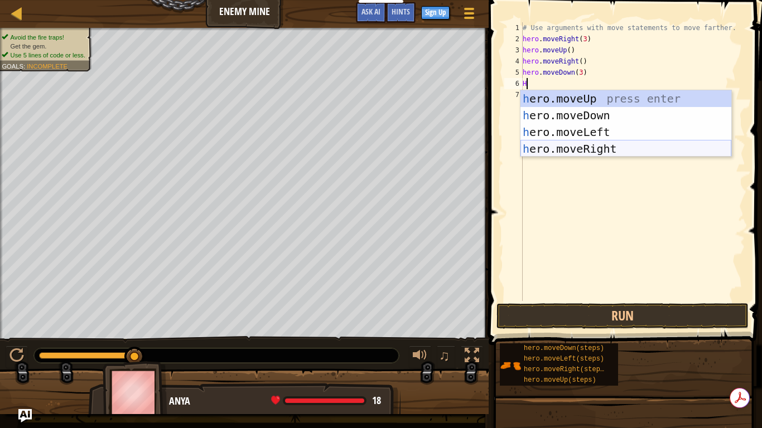
click at [583, 153] on div "h ero.moveUp press enter h ero.moveDown press enter h ero.moveLeft press enter …" at bounding box center [625, 140] width 211 height 100
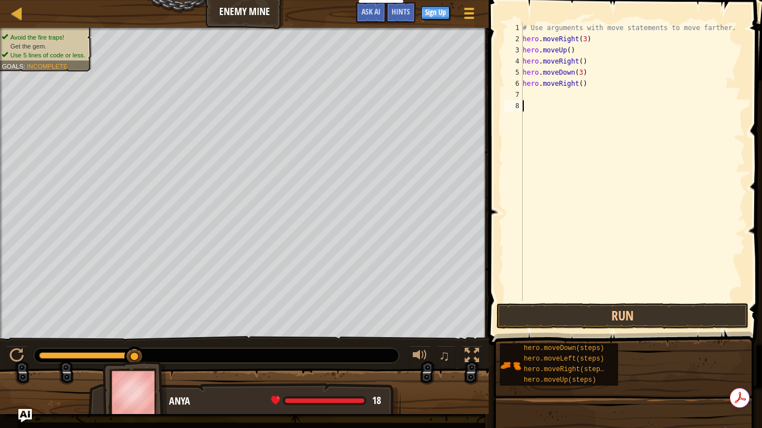
click at [583, 153] on div "# Use arguments with move statements to move farther. hero . moveRight ( 3 ) he…" at bounding box center [632, 172] width 225 height 301
click at [578, 84] on div "# Use arguments with move statements to move farther. hero . moveRight ( 3 ) he…" at bounding box center [632, 172] width 225 height 301
type textarea "hero.moveRight()"
click at [578, 84] on div "# Use arguments with move statements to move farther. hero . moveRight ( 3 ) he…" at bounding box center [632, 172] width 225 height 301
click at [573, 125] on div "# Use arguments with move statements to move farther. hero . moveRight ( 3 ) he…" at bounding box center [632, 172] width 225 height 301
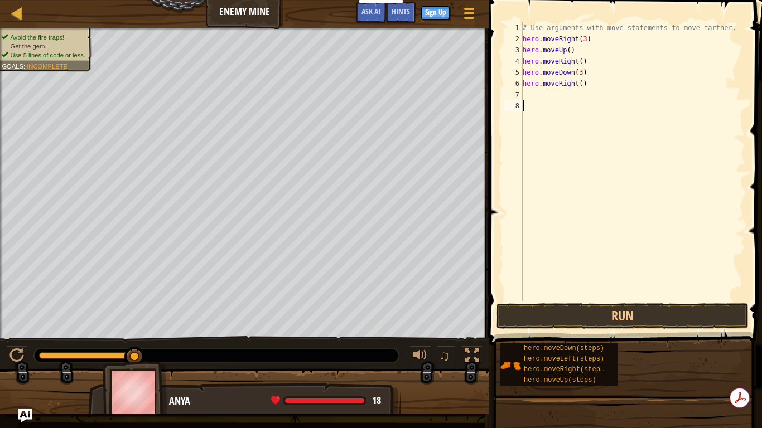
click at [576, 82] on div "# Use arguments with move statements to move farther. hero . moveRight ( 3 ) he…" at bounding box center [632, 172] width 225 height 301
type textarea "hero.moveRight(2)"
click at [594, 317] on button "Run" at bounding box center [622, 316] width 252 height 26
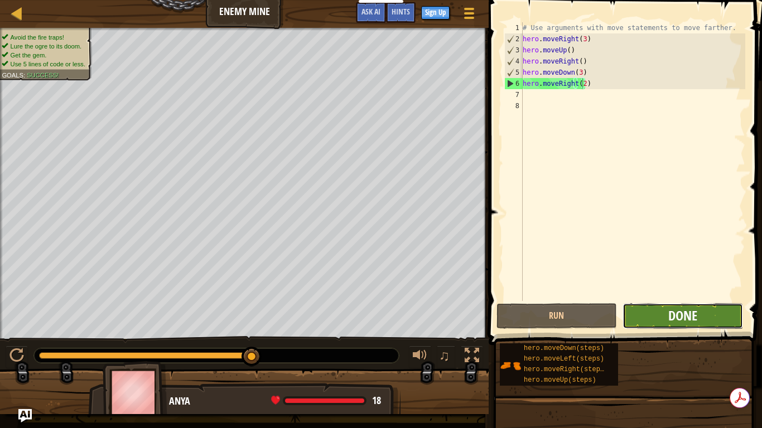
click at [693, 322] on span "Done" at bounding box center [682, 316] width 29 height 18
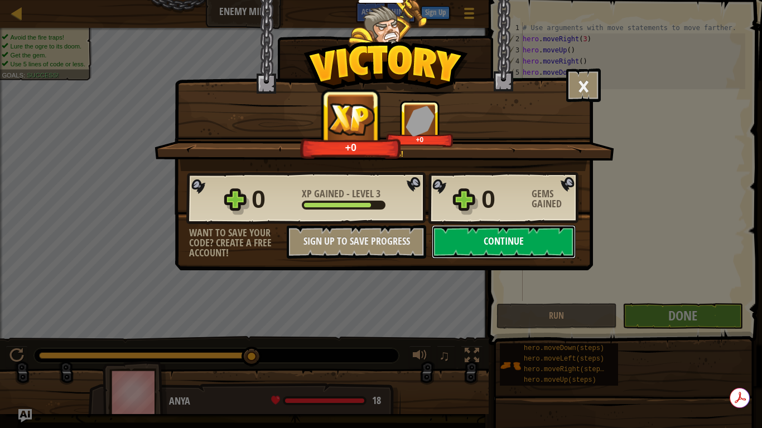
click at [528, 240] on button "Continue" at bounding box center [504, 241] width 144 height 33
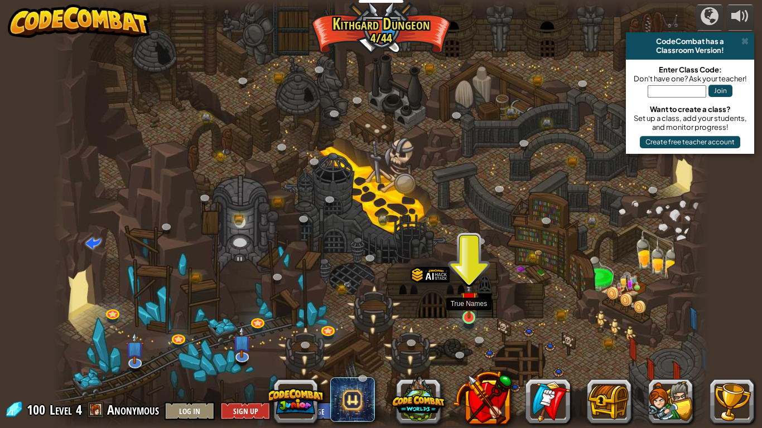
click at [462, 308] on img at bounding box center [468, 300] width 17 height 38
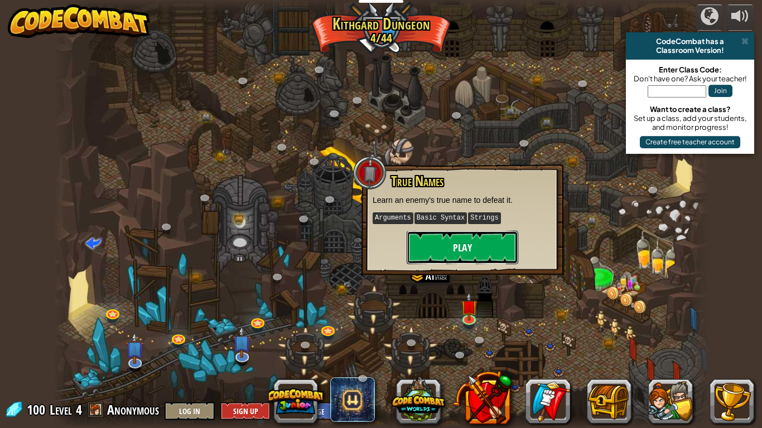
click at [455, 240] on button "Play" at bounding box center [461, 247] width 111 height 33
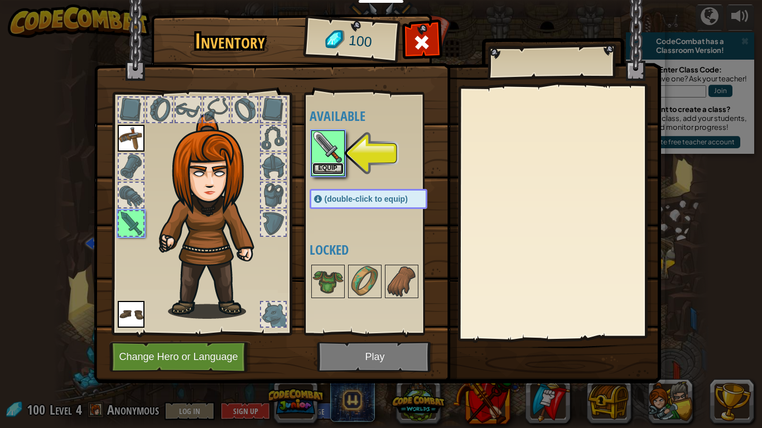
click at [326, 165] on button "Equip" at bounding box center [327, 169] width 31 height 12
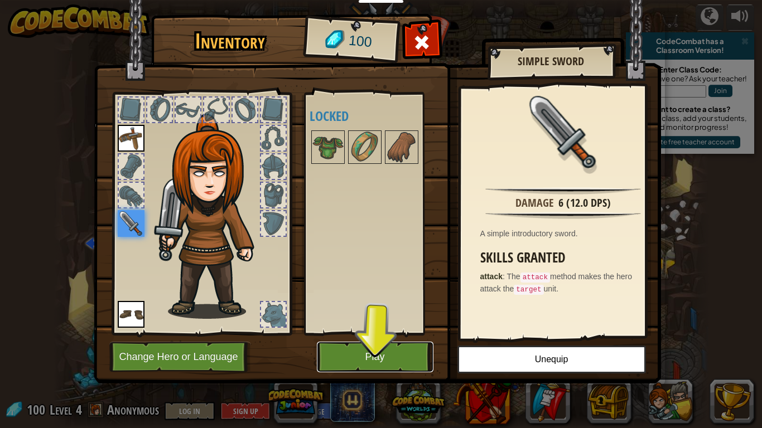
click at [407, 346] on button "Play" at bounding box center [375, 357] width 117 height 31
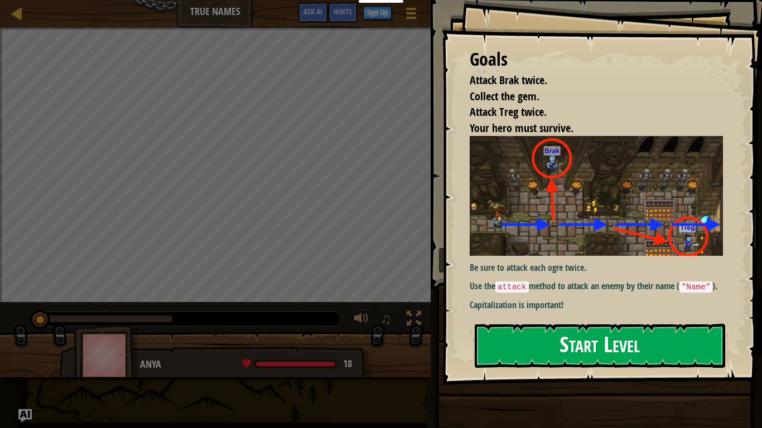
click at [596, 343] on button "Start Level" at bounding box center [599, 346] width 250 height 44
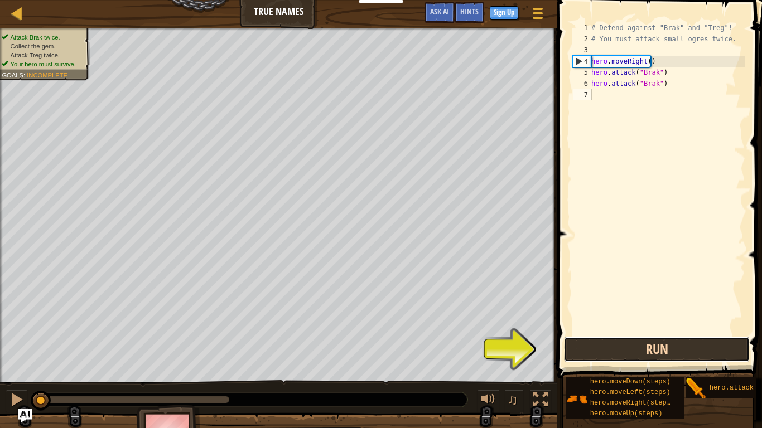
click at [612, 343] on button "Run" at bounding box center [657, 350] width 186 height 26
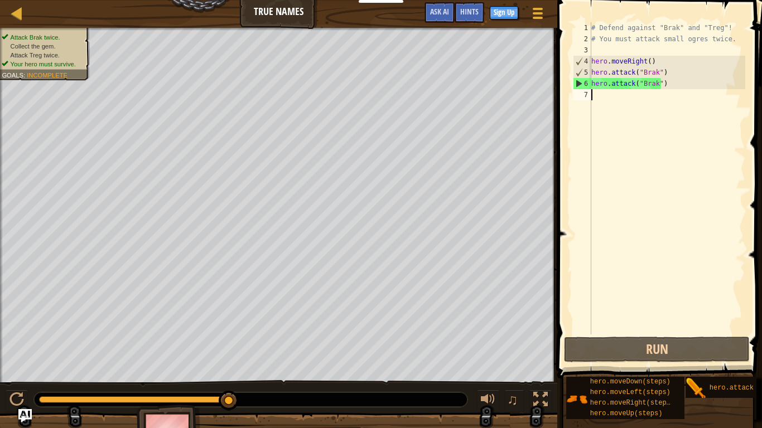
type textarea "H"
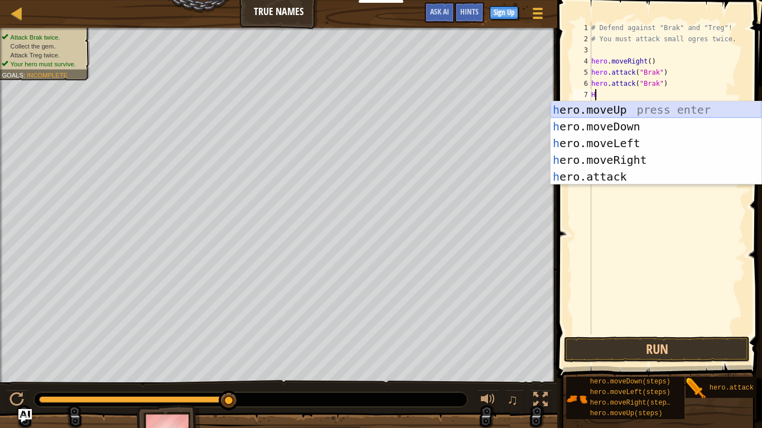
click at [614, 111] on div "h ero.moveUp press enter h ero.moveDown press enter h ero.moveLeft press enter …" at bounding box center [655, 159] width 211 height 117
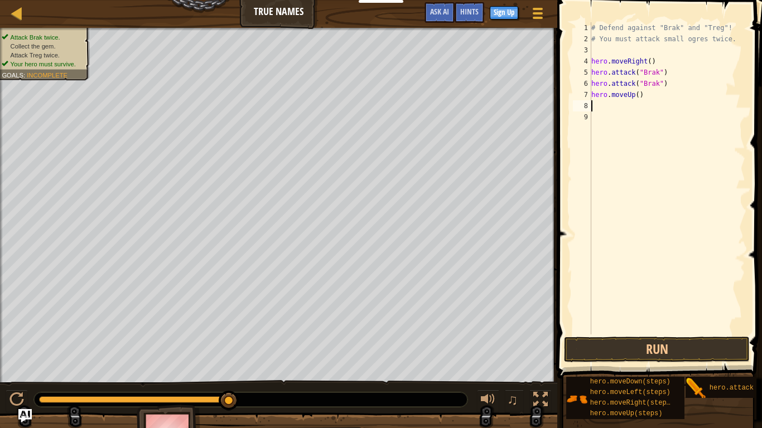
click at [634, 95] on div "# Defend against "Brak" and "Treg"! # You must attack small ogres twice. hero .…" at bounding box center [667, 189] width 156 height 334
type textarea "hero.moveUp()"
click at [634, 95] on div "# Defend against "Brak" and "Treg"! # You must attack small ogres twice. hero .…" at bounding box center [667, 189] width 156 height 334
click at [646, 101] on div "# Defend against "Brak" and "Treg"! # You must attack small ogres twice. hero .…" at bounding box center [667, 189] width 156 height 334
click at [633, 93] on div "# Defend against "Brak" and "Treg"! # You must attack small ogres twice. hero .…" at bounding box center [667, 189] width 156 height 334
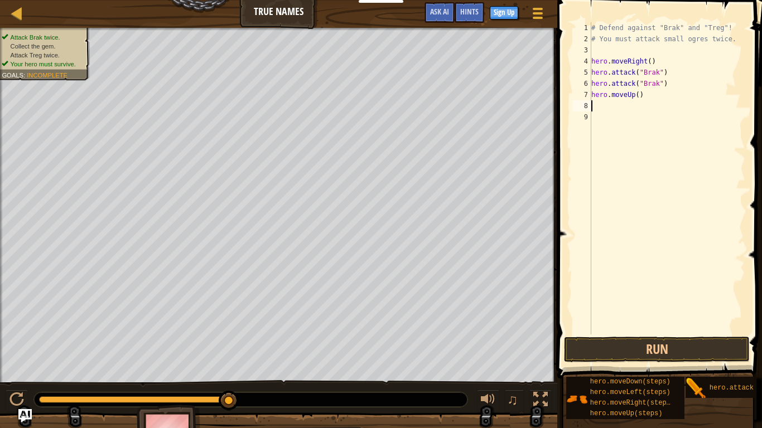
click at [633, 93] on div "# Defend against "Brak" and "Treg"! # You must attack small ogres twice. hero .…" at bounding box center [667, 189] width 156 height 334
type textarea "hero.moveUp()"
click at [641, 95] on div "# Defend against "Brak" and "Treg"! # You must attack small ogres twice. hero .…" at bounding box center [667, 178] width 156 height 312
click at [641, 96] on div "# Defend against "Brak" and "Treg"! # You must attack small ogres twice. hero .…" at bounding box center [667, 189] width 156 height 334
click at [630, 134] on div "# Defend against "Brak" and "Treg"! # You must attack small ogres twice. hero .…" at bounding box center [667, 189] width 156 height 334
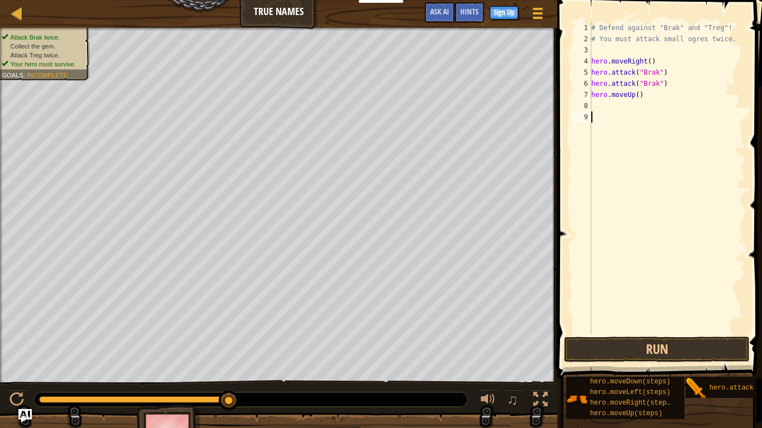
click at [634, 94] on div "# Defend against "Brak" and "Treg"! # You must attack small ogres twice. hero .…" at bounding box center [667, 189] width 156 height 334
type textarea "hero.moveUp(2)"
click at [592, 107] on div "# Defend against "Brak" and "Treg"! # You must attack small ogres twice. hero .…" at bounding box center [667, 189] width 156 height 334
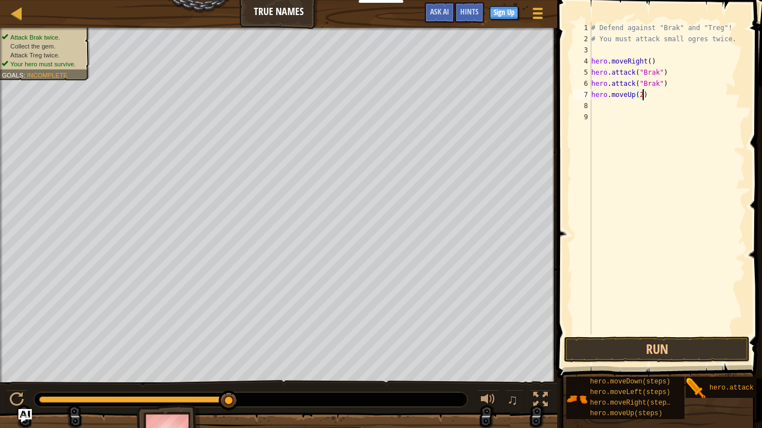
scroll to position [5, 0]
click at [592, 107] on div "# Defend against "Brak" and "Treg"! # You must attack small ogres twice. hero .…" at bounding box center [667, 189] width 156 height 334
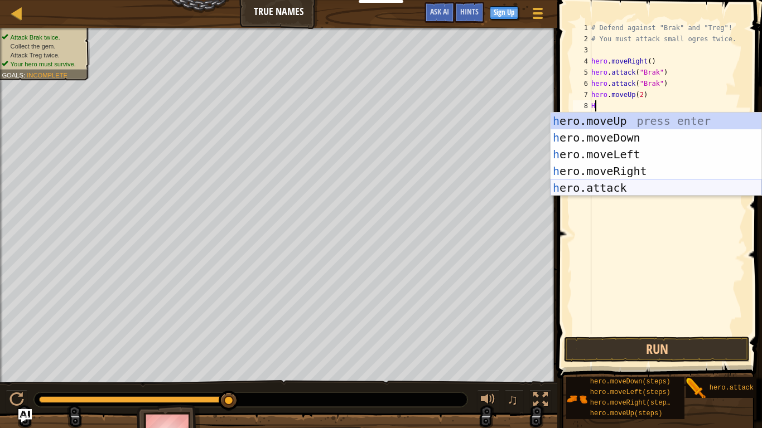
click at [604, 187] on div "h ero.moveUp press enter h ero.moveDown press enter h ero.moveLeft press enter …" at bounding box center [655, 171] width 211 height 117
type textarea "hero.attack("Enemy Name")"
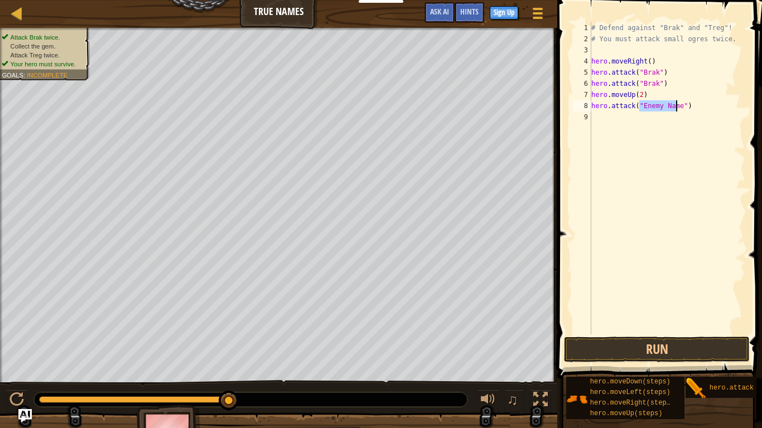
click at [604, 187] on div "# Defend against "Brak" and "Treg"! # You must attack small ogres twice. hero .…" at bounding box center [667, 189] width 156 height 334
click at [677, 106] on div "# Defend against "Brak" and "Treg"! # You must attack small ogres twice. hero .…" at bounding box center [667, 189] width 156 height 334
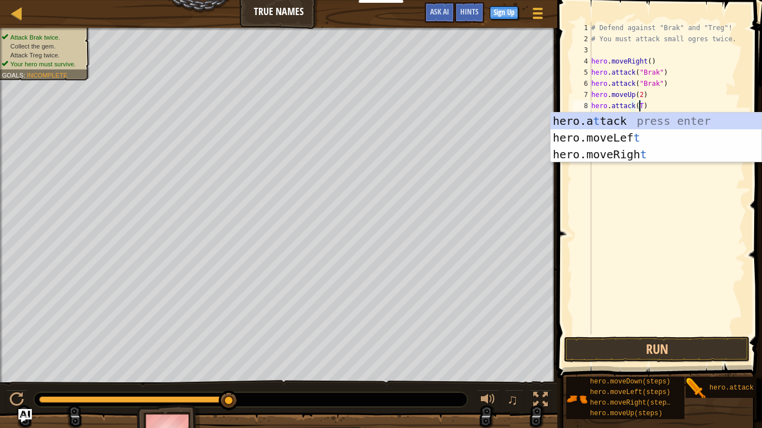
scroll to position [5, 4]
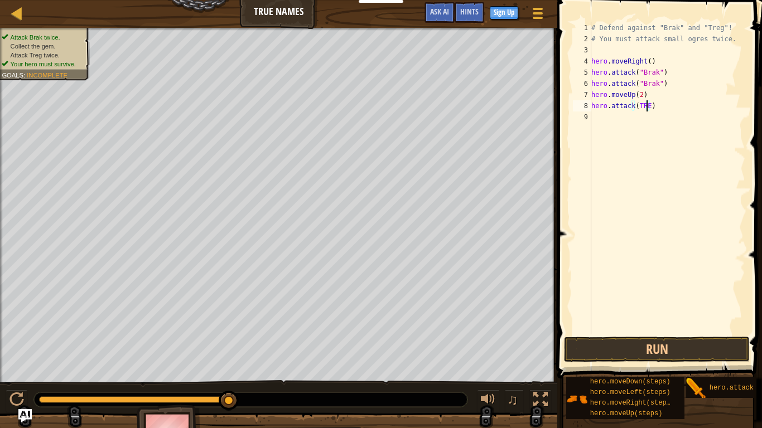
type textarea "hero.attack(TREG)"
click at [646, 347] on button "Run" at bounding box center [657, 350] width 186 height 26
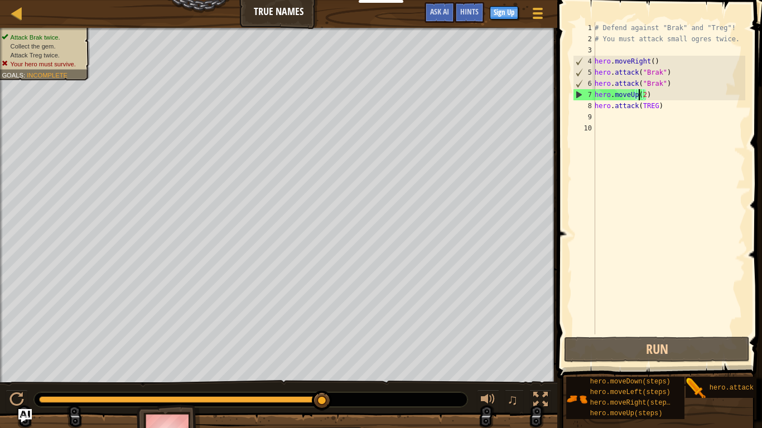
click at [638, 98] on div "# Defend against "Brak" and "Treg"! # You must attack small ogres twice. hero .…" at bounding box center [668, 189] width 153 height 334
click at [642, 98] on div "# Defend against "Brak" and "Treg"! # You must attack small ogres twice. hero .…" at bounding box center [668, 189] width 153 height 334
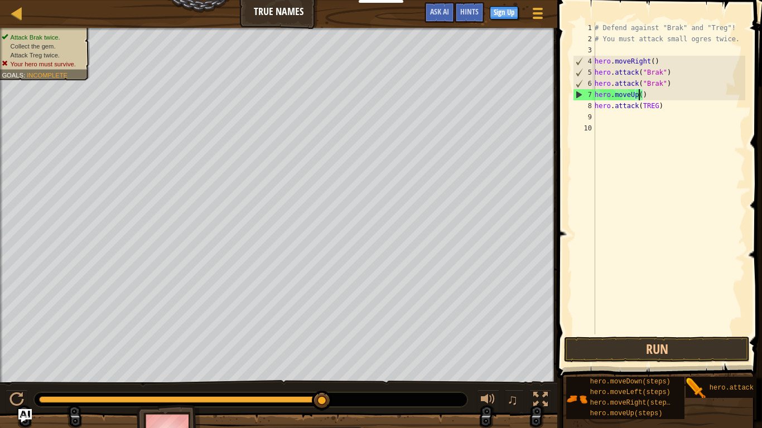
type textarea "hero.moveUp(1)"
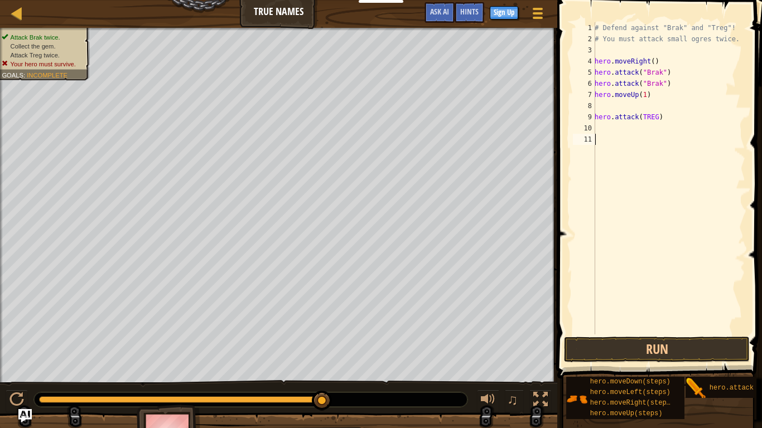
click at [630, 334] on div "# Defend against "Brak" and "Treg"! # You must attack small ogres twice. hero .…" at bounding box center [668, 189] width 153 height 334
click at [635, 348] on button "Run" at bounding box center [657, 350] width 186 height 26
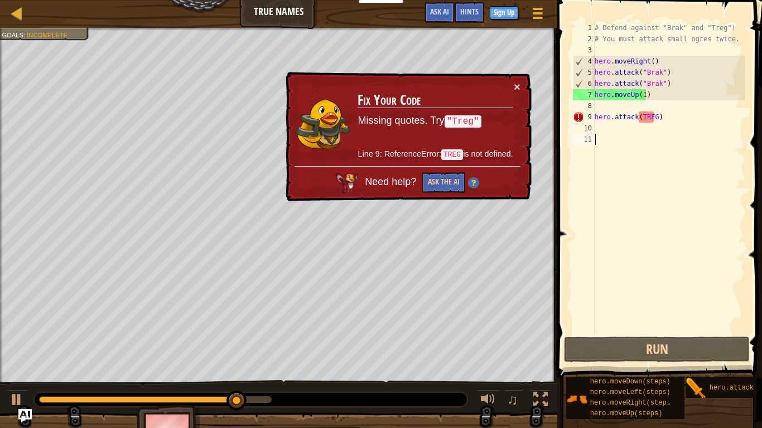
click at [644, 190] on div "# Defend against "Brak" and "Treg"! # You must attack small ogres twice. hero .…" at bounding box center [668, 189] width 153 height 334
click at [665, 124] on div "# Defend against "Brak" and "Treg"! # You must attack small ogres twice. hero .…" at bounding box center [668, 189] width 153 height 334
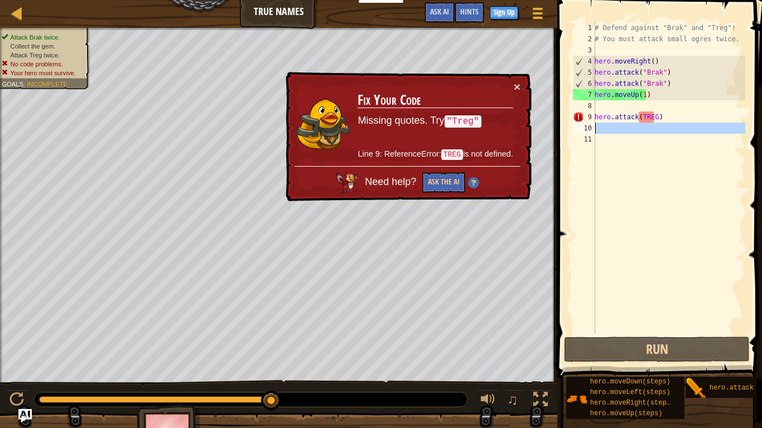
click at [666, 124] on div "# Defend against "Brak" and "Treg"! # You must attack small ogres twice. hero .…" at bounding box center [668, 189] width 153 height 334
click at [517, 89] on button "×" at bounding box center [516, 87] width 7 height 12
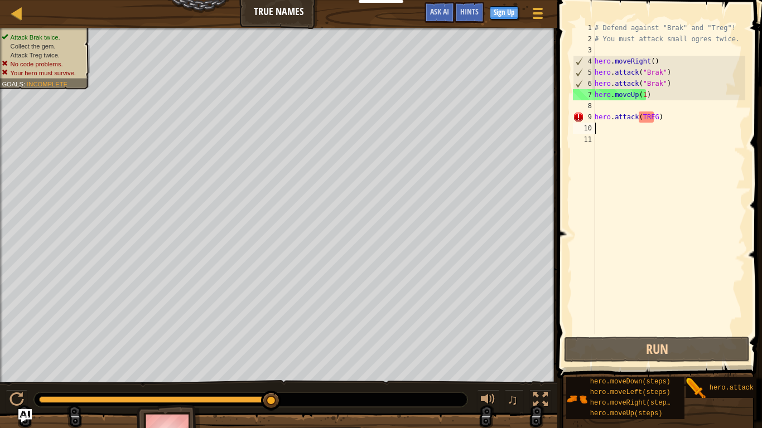
click at [680, 125] on div "# Defend against "Brak" and "Treg"! # You must attack small ogres twice. hero .…" at bounding box center [668, 189] width 153 height 334
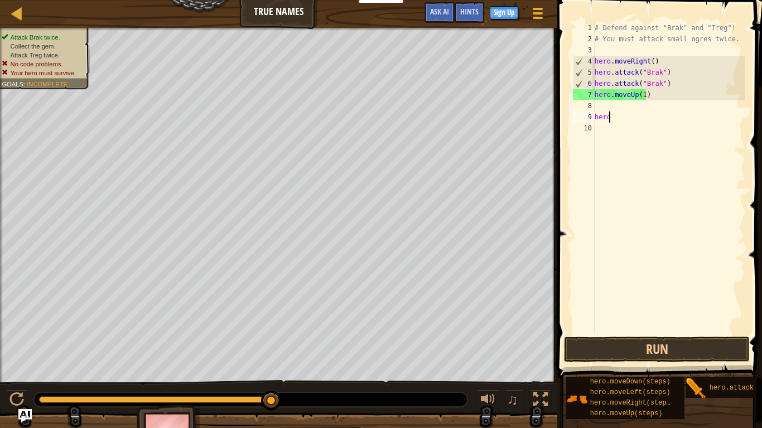
type textarea "h"
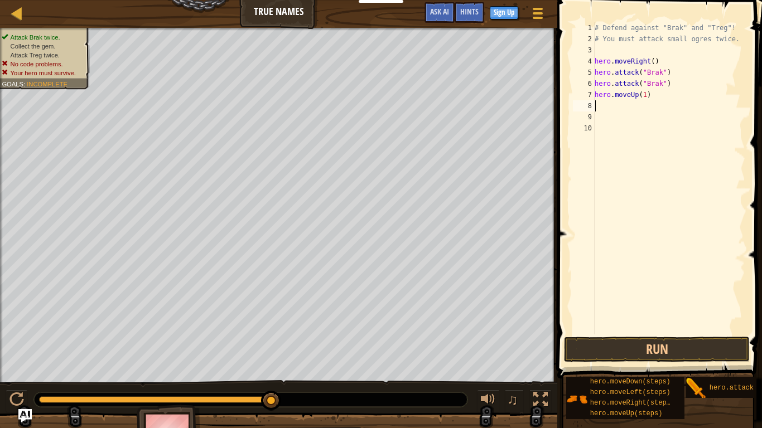
click at [604, 109] on div "# Defend against "Brak" and "Treg"! # You must attack small ogres twice. hero .…" at bounding box center [668, 189] width 153 height 334
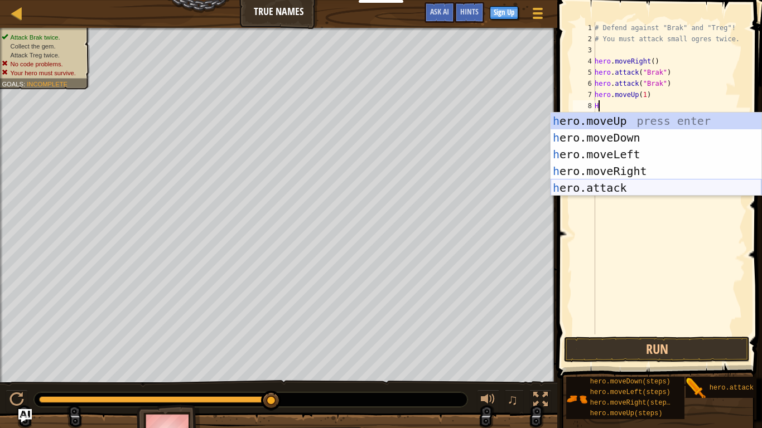
click at [584, 188] on div "h ero.moveUp press enter h ero.moveDown press enter h ero.moveLeft press enter …" at bounding box center [655, 171] width 211 height 117
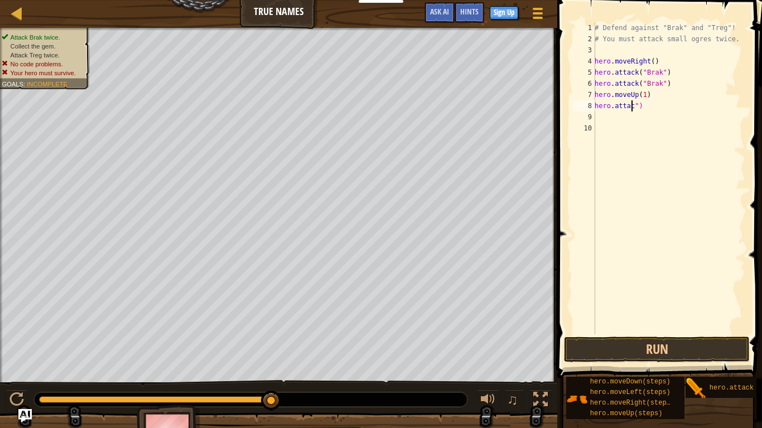
type textarea "hero.att")"
click at [615, 113] on div "# Defend against "Brak" and "Treg"! # You must attack small ogres twice. hero .…" at bounding box center [668, 189] width 153 height 334
click at [630, 105] on div "# Defend against "Brak" and "Treg"! # You must attack small ogres twice. hero .…" at bounding box center [668, 189] width 153 height 334
type textarea "h"
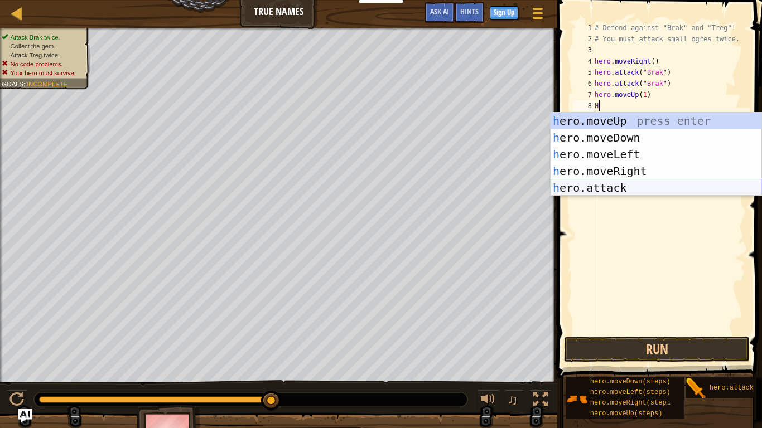
click at [594, 185] on div "h ero.moveUp press enter h ero.moveDown press enter h ero.moveLeft press enter …" at bounding box center [655, 171] width 211 height 117
type textarea "hero.attack("Enemy Name")"
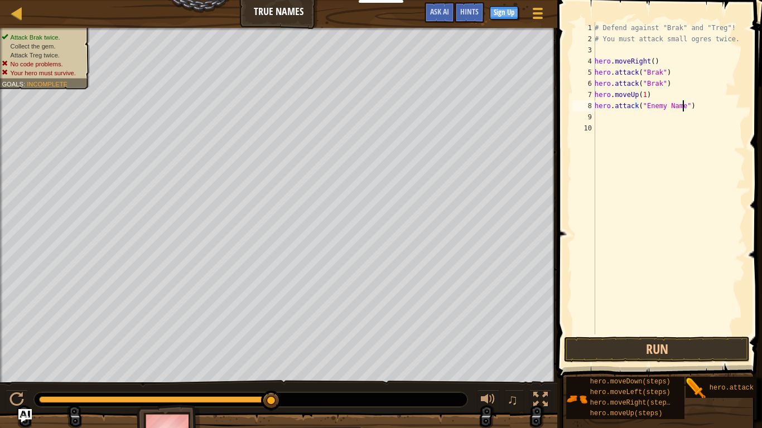
click at [681, 108] on div "# Defend against "Brak" and "Treg"! # You must attack small ogres twice. hero .…" at bounding box center [668, 189] width 153 height 334
type textarea "hero.attack(TREG)"
click at [657, 340] on button "Run" at bounding box center [657, 350] width 186 height 26
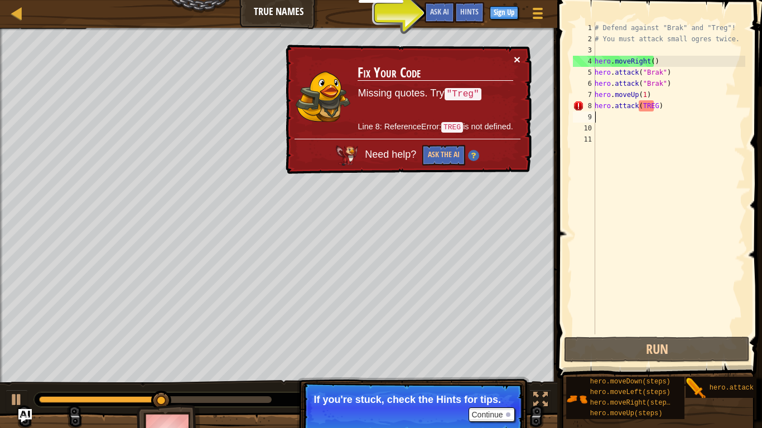
click at [515, 57] on button "×" at bounding box center [516, 60] width 7 height 12
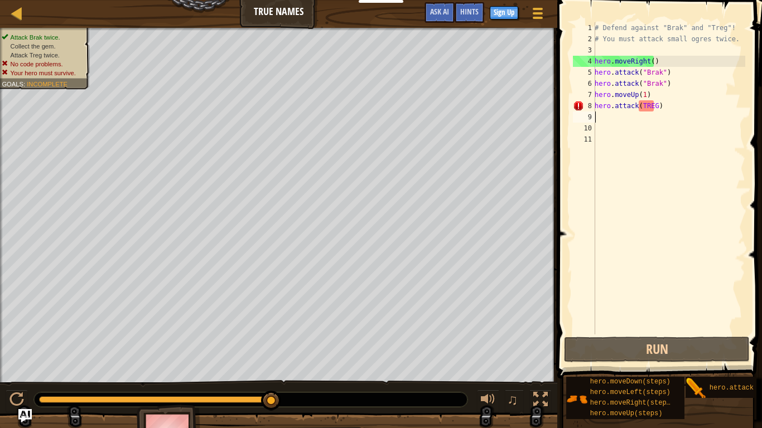
click at [651, 96] on div "# Defend against "Brak" and "Treg"! # You must attack small ogres twice. hero .…" at bounding box center [668, 189] width 153 height 334
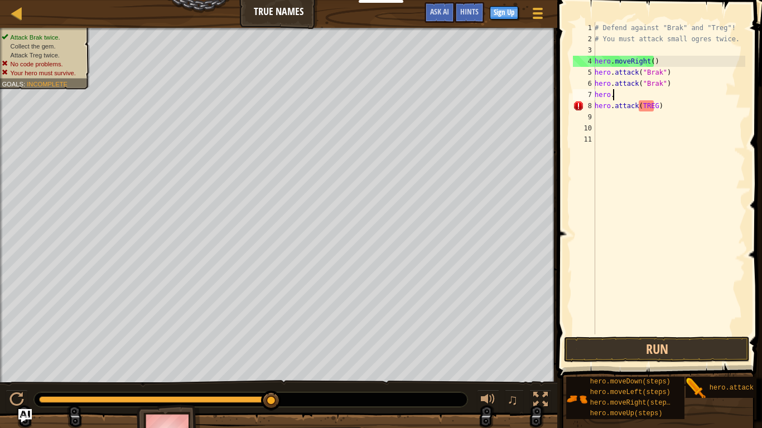
type textarea "h"
click at [684, 98] on div "# Defend against "Brak" and "Treg"! # You must attack small ogres twice. hero .…" at bounding box center [668, 189] width 153 height 334
click at [672, 103] on div "# Defend against "Brak" and "Treg"! # You must attack small ogres twice. hero .…" at bounding box center [668, 189] width 153 height 334
type textarea "h"
click at [599, 91] on div "# Defend against "Brak" and "Treg"! # You must attack small ogres twice. hero .…" at bounding box center [668, 189] width 153 height 334
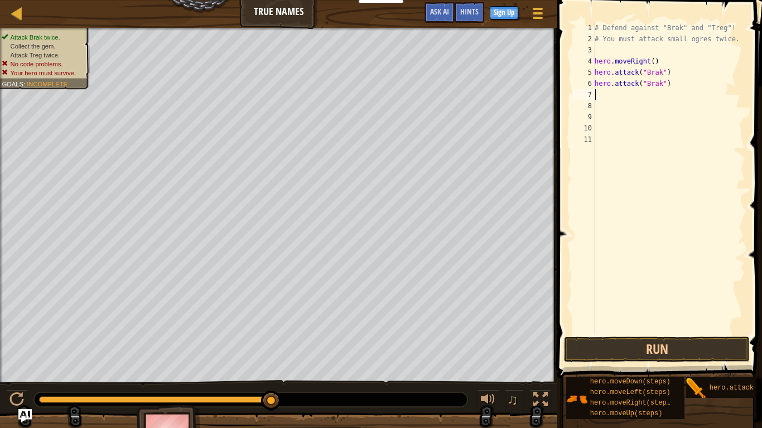
click at [599, 91] on div "# Defend against "Brak" and "Treg"! # You must attack small ogres twice. hero .…" at bounding box center [668, 189] width 153 height 334
type textarea "H"
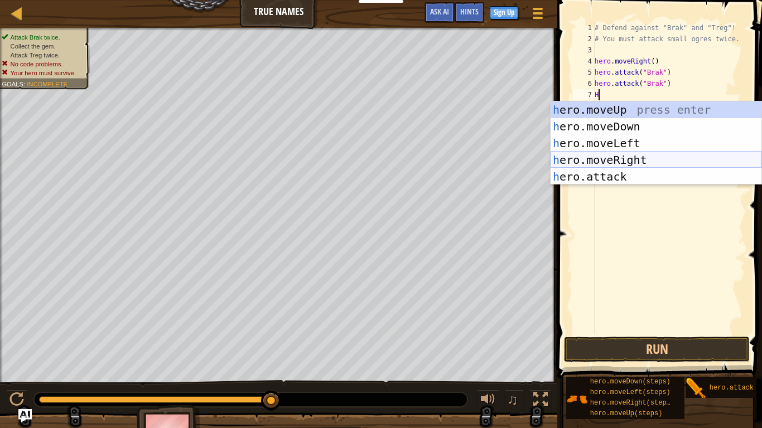
click at [640, 158] on div "h ero.moveUp press enter h ero.moveDown press enter h ero.moveLeft press enter …" at bounding box center [655, 159] width 211 height 117
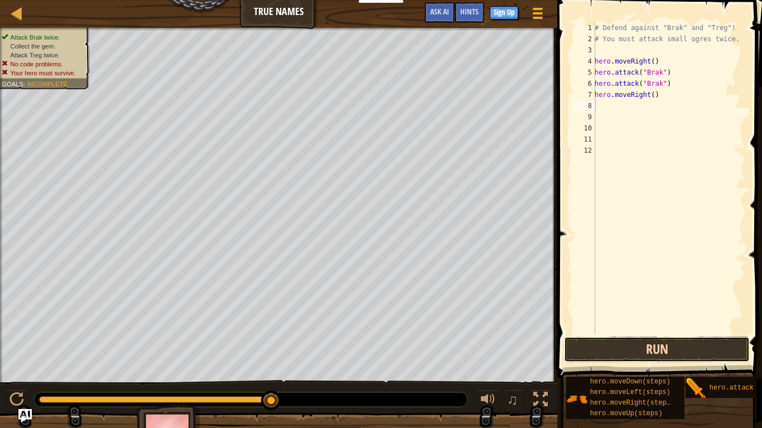
click at [627, 353] on button "Run" at bounding box center [657, 350] width 186 height 26
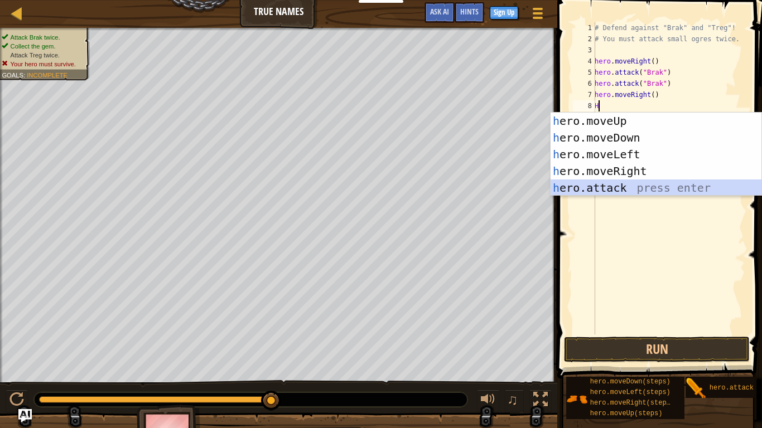
click at [563, 187] on div "h ero.moveUp press enter h ero.moveDown press enter h ero.moveLeft press enter …" at bounding box center [655, 171] width 211 height 117
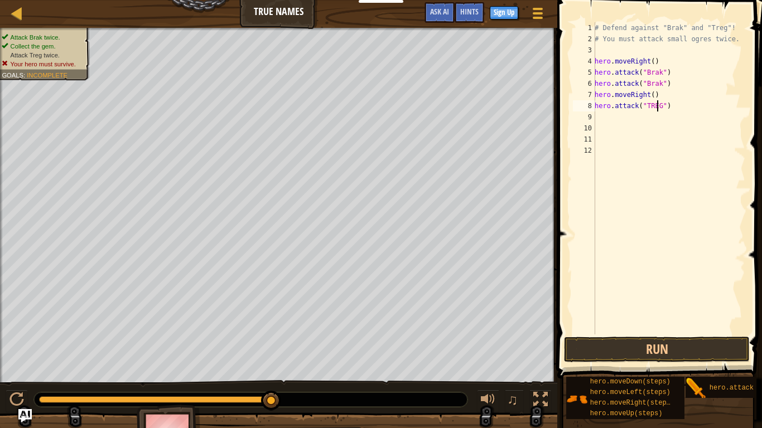
scroll to position [5, 5]
click at [680, 346] on button "Run" at bounding box center [657, 350] width 186 height 26
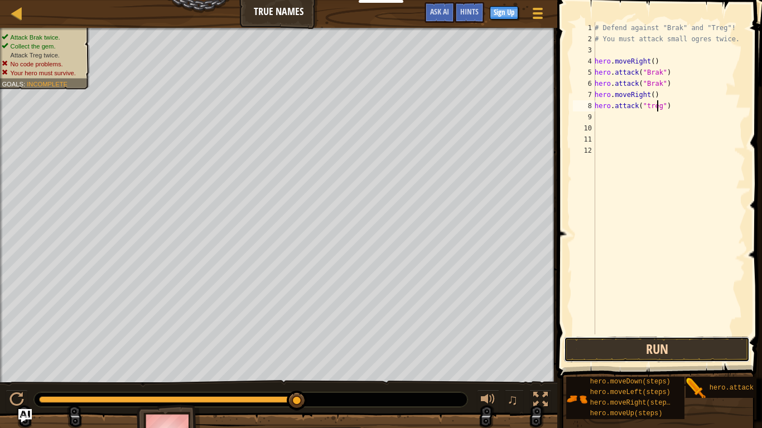
click at [676, 343] on button "Run" at bounding box center [657, 350] width 186 height 26
click at [701, 342] on button "Run" at bounding box center [657, 350] width 186 height 26
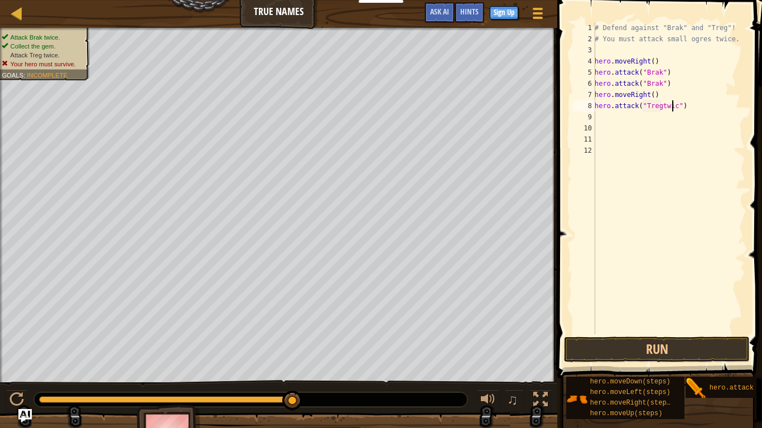
scroll to position [5, 7]
click at [686, 345] on button "Run" at bounding box center [657, 350] width 186 height 26
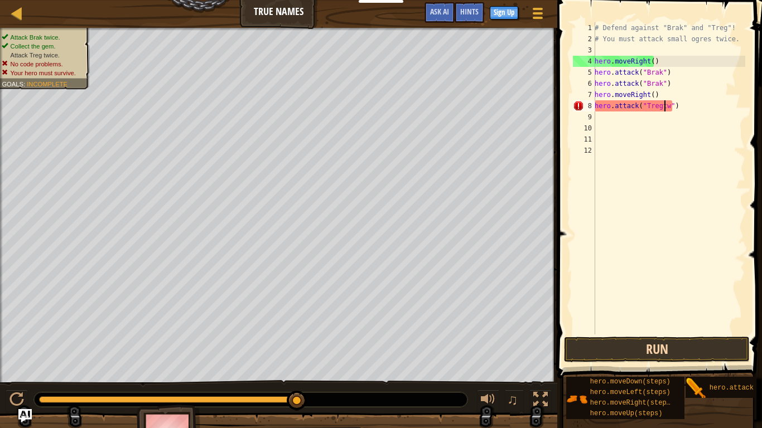
scroll to position [5, 6]
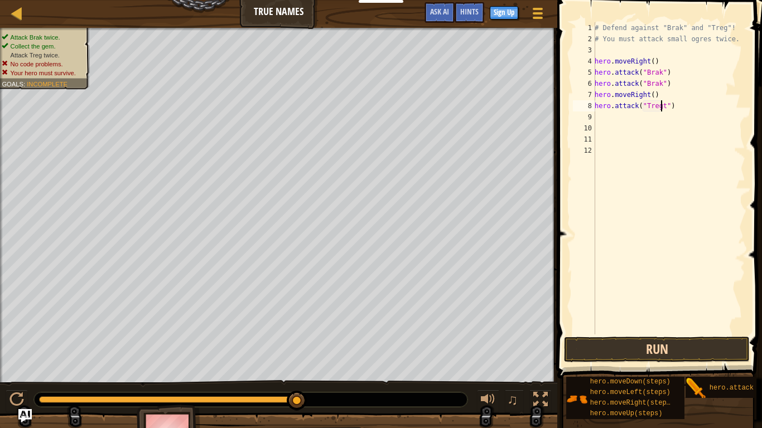
type textarea "hero.attack("Treg")"
click at [683, 118] on div "# Defend against "Brak" and "Treg"! # You must attack small ogres twice. hero .…" at bounding box center [668, 189] width 153 height 334
click at [677, 110] on div "# Defend against "Brak" and "Treg"! # You must attack small ogres twice. hero .…" at bounding box center [668, 189] width 153 height 334
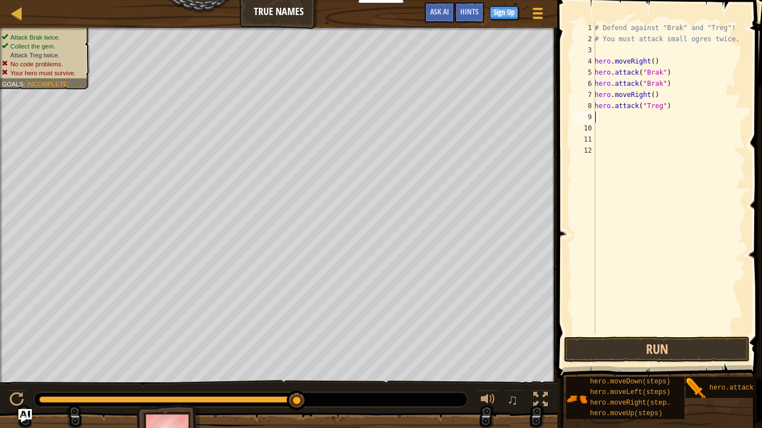
type textarea "hero.attack("Treg")"
click at [600, 120] on div "# Defend against "Brak" and "Treg"! # You must attack small ogres twice. hero .…" at bounding box center [668, 189] width 153 height 334
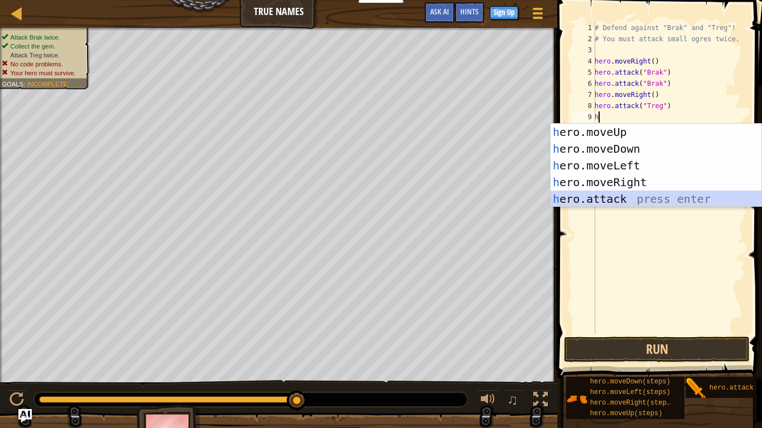
click at [600, 200] on div "h ero.moveUp press enter h ero.moveDown press enter h ero.moveLeft press enter …" at bounding box center [655, 182] width 211 height 117
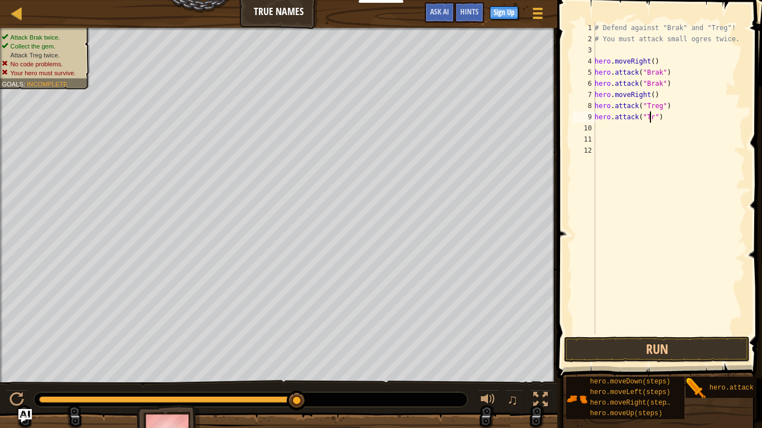
scroll to position [5, 4]
type textarea "hero.attack("Treg")"
click at [631, 338] on button "Run" at bounding box center [657, 350] width 186 height 26
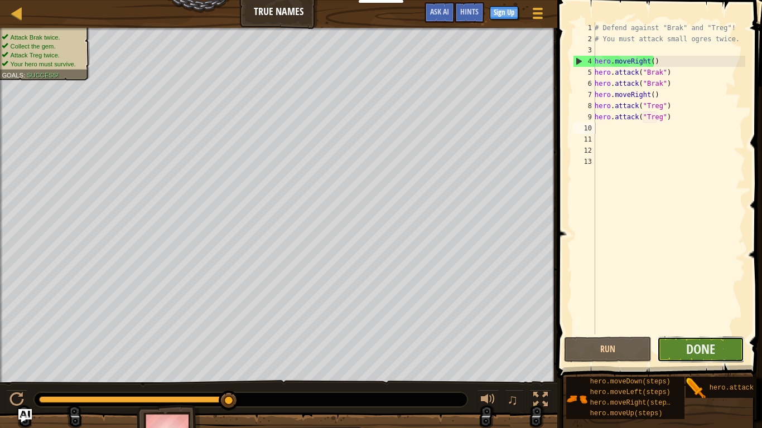
click at [715, 352] on button "Done" at bounding box center [701, 350] width 88 height 26
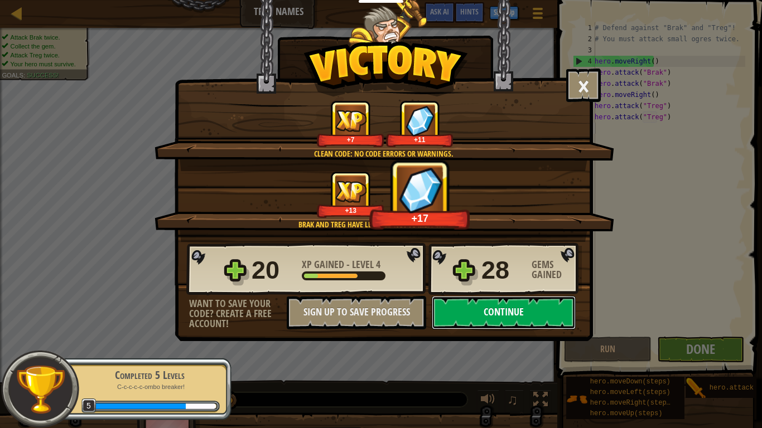
click at [522, 316] on button "Continue" at bounding box center [504, 312] width 144 height 33
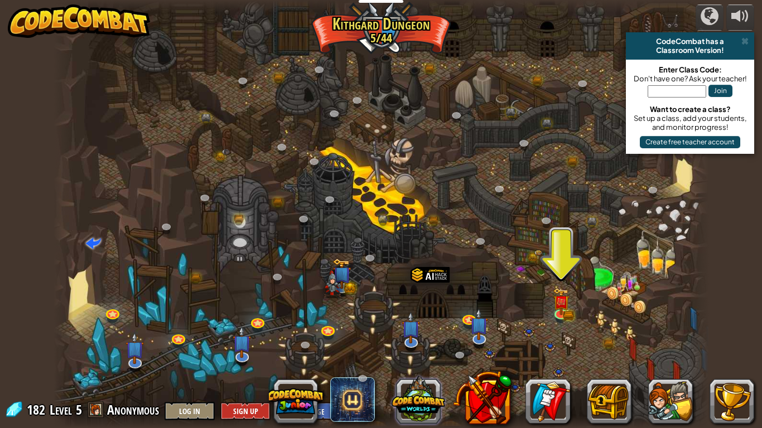
drag, startPoint x: 384, startPoint y: 382, endPoint x: 408, endPoint y: 401, distance: 31.0
click at [408, 357] on button at bounding box center [418, 400] width 54 height 54
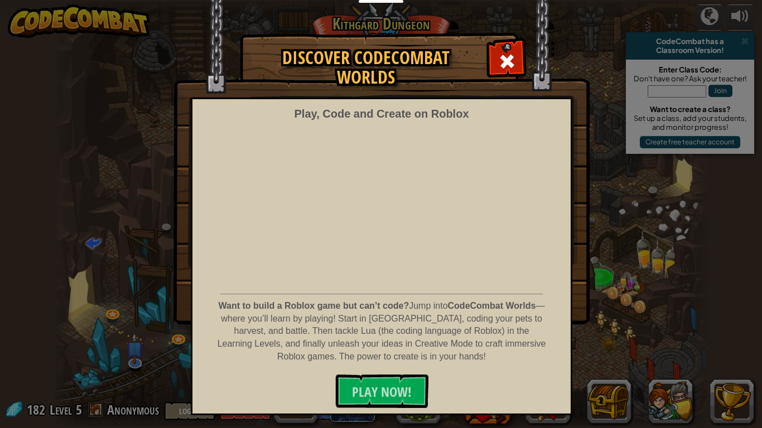
click at [699, 278] on div "Discover CodeCombat Worlds Play, Code and Create on Roblox Want to build a Robl…" at bounding box center [381, 178] width 762 height 290
click at [518, 61] on div at bounding box center [506, 59] width 35 height 35
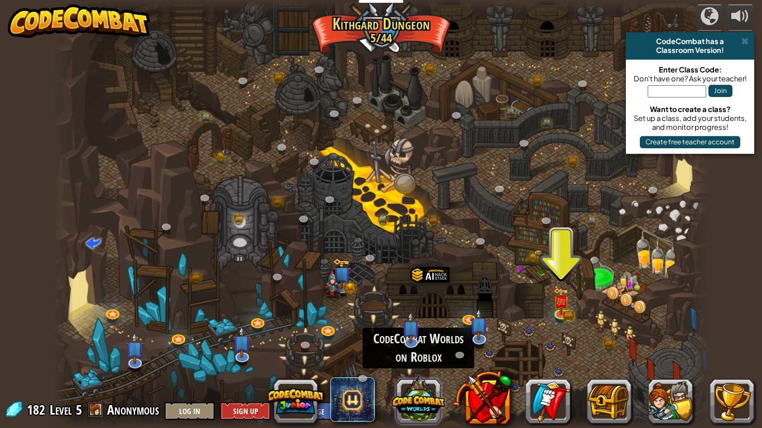
click at [429, 357] on button at bounding box center [418, 400] width 54 height 54
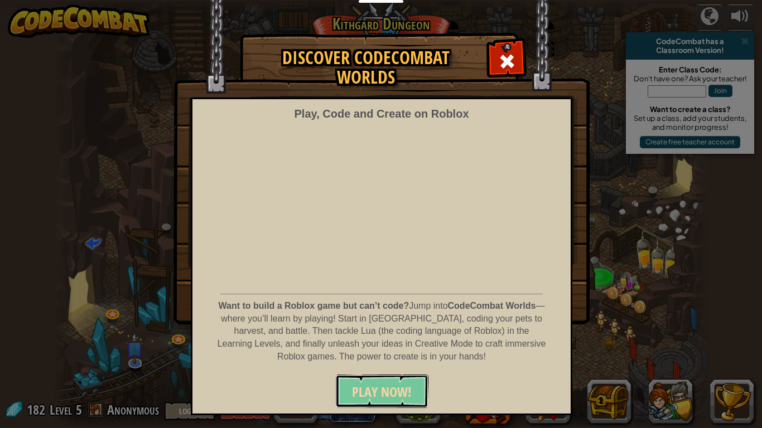
click at [411, 357] on button "PLAY NOW!" at bounding box center [381, 391] width 93 height 33
